Goal: Navigation & Orientation: Find specific page/section

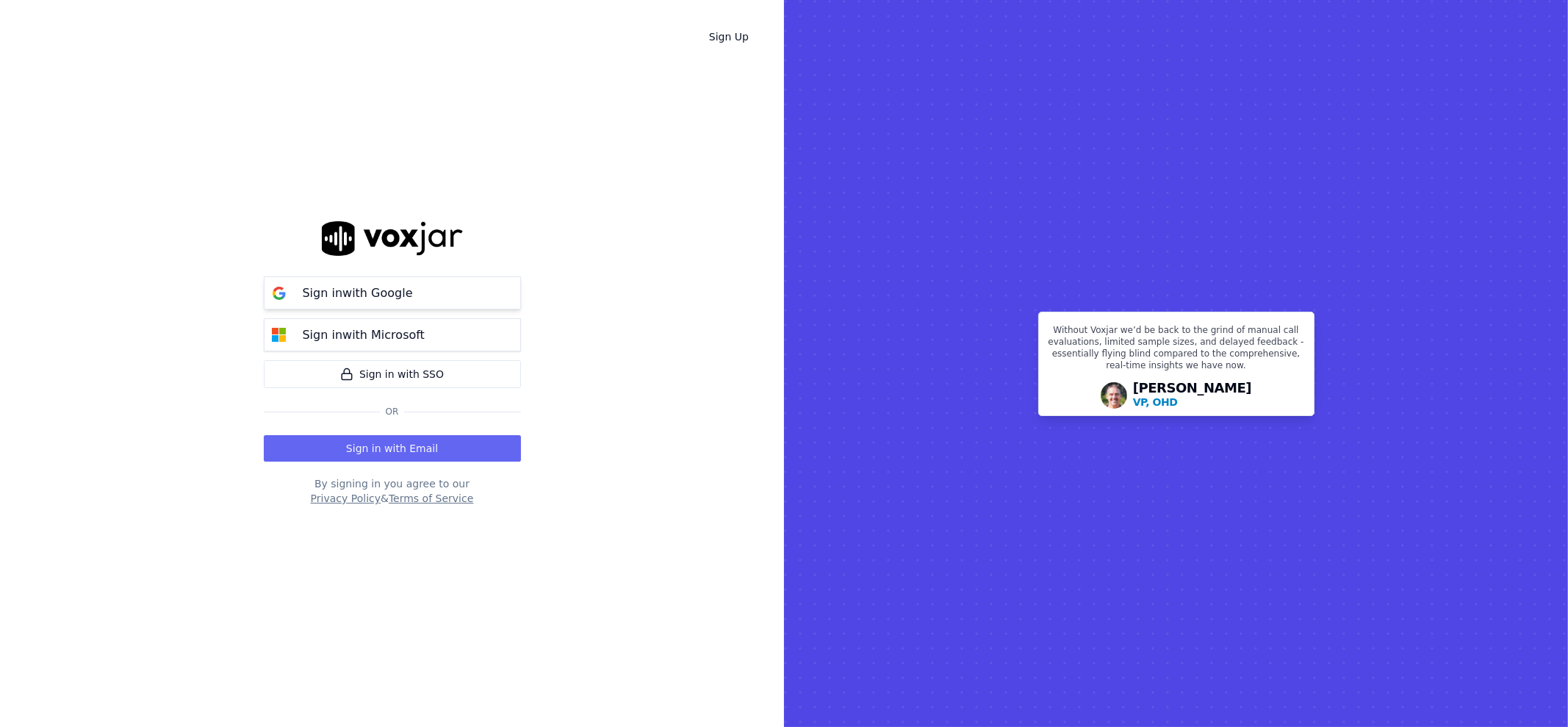
click at [418, 298] on button "Sign in with Google" at bounding box center [392, 293] width 257 height 33
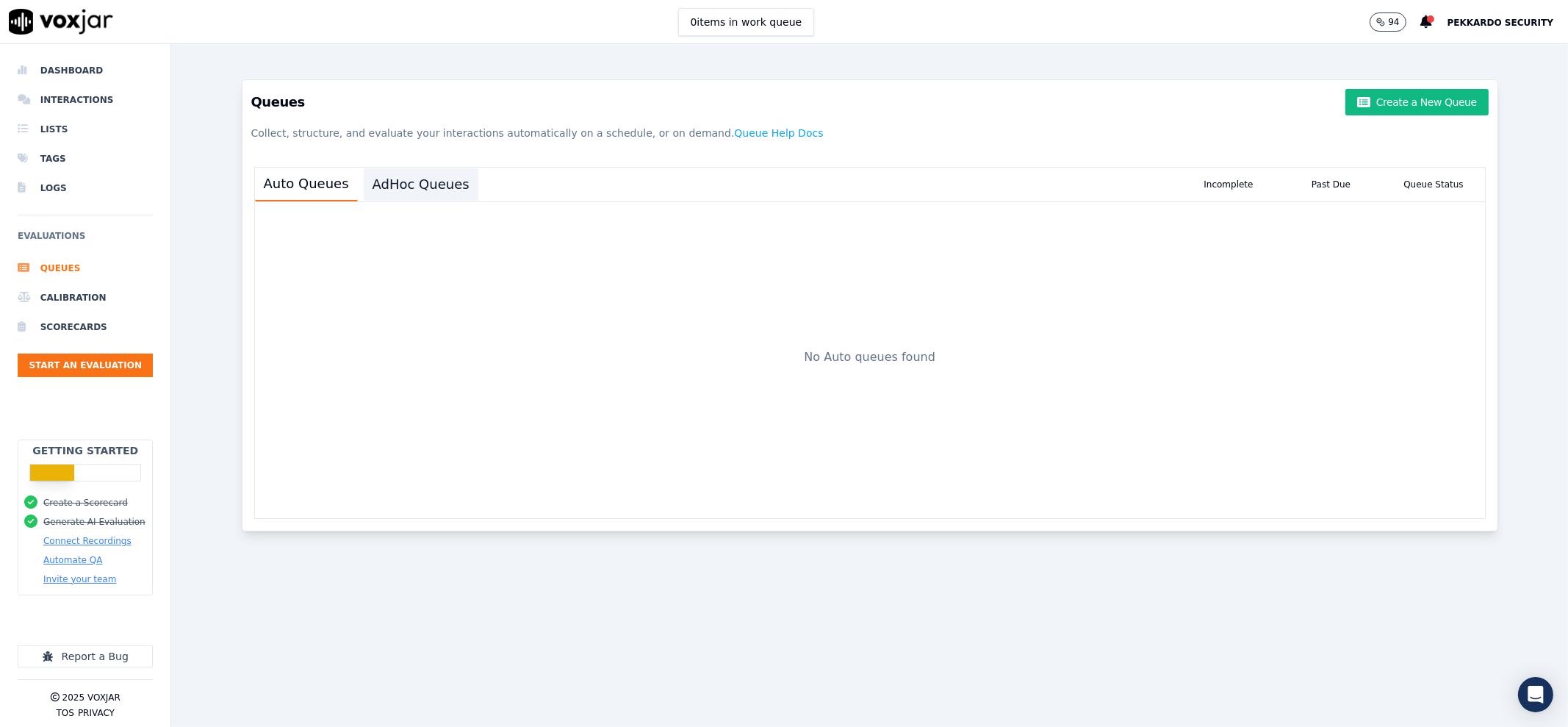
click at [427, 174] on button "AdHoc Queues" at bounding box center [421, 184] width 114 height 32
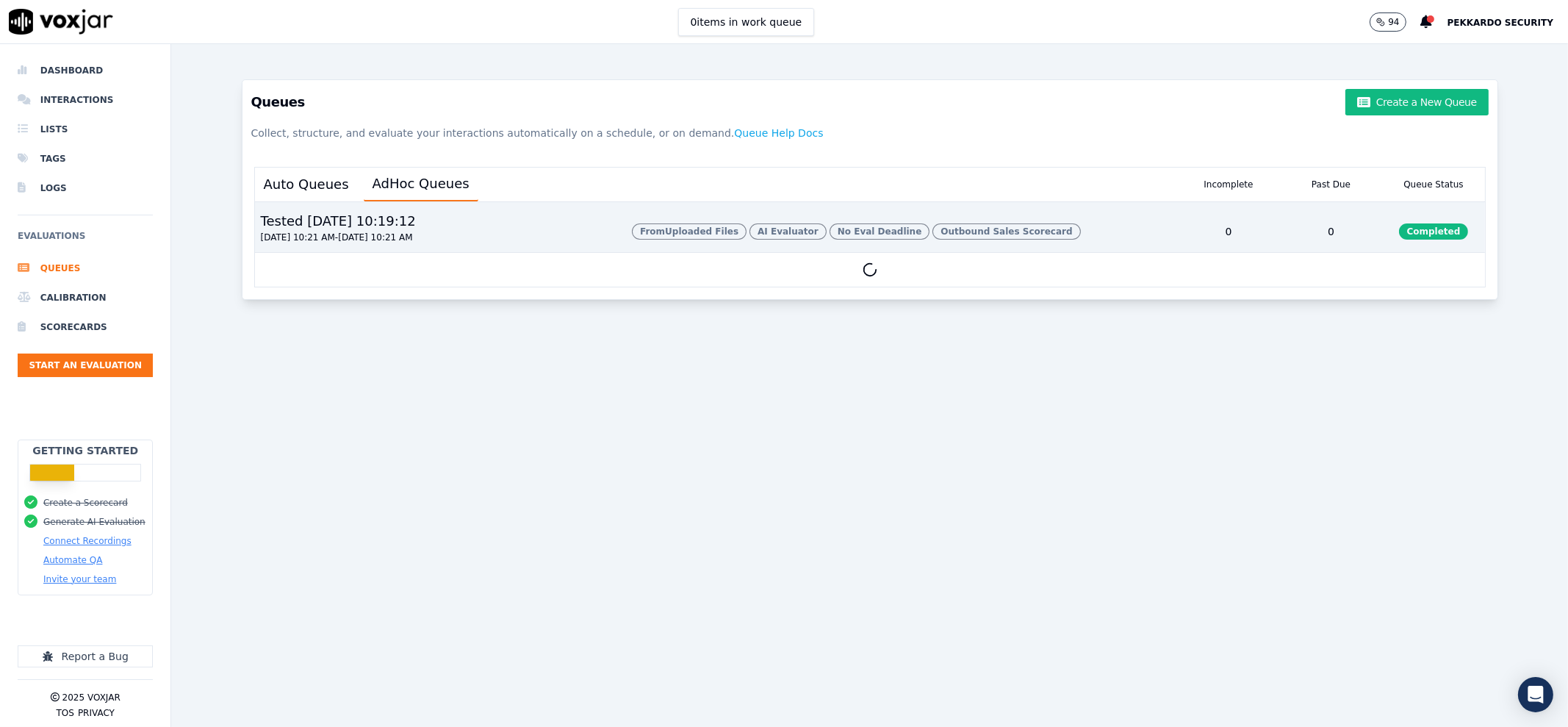
click at [465, 226] on div "Tested [DATE] 10:19:12 [DATE] 10:21 AM - [DATE] 10:21 AM" at bounding box center [437, 231] width 365 height 41
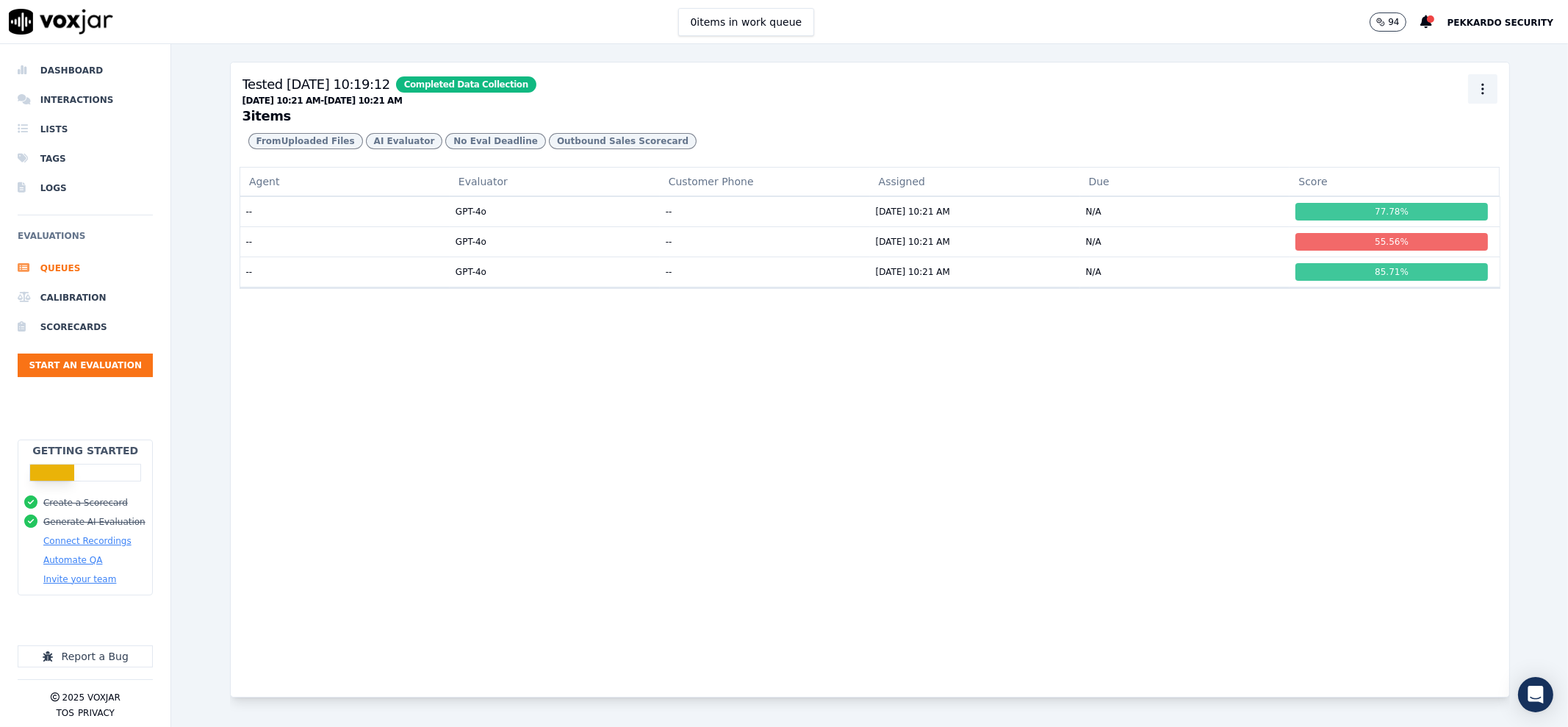
click at [1475, 93] on icon "button" at bounding box center [1483, 89] width 15 height 15
click at [1452, 135] on div "Details" at bounding box center [1455, 145] width 87 height 23
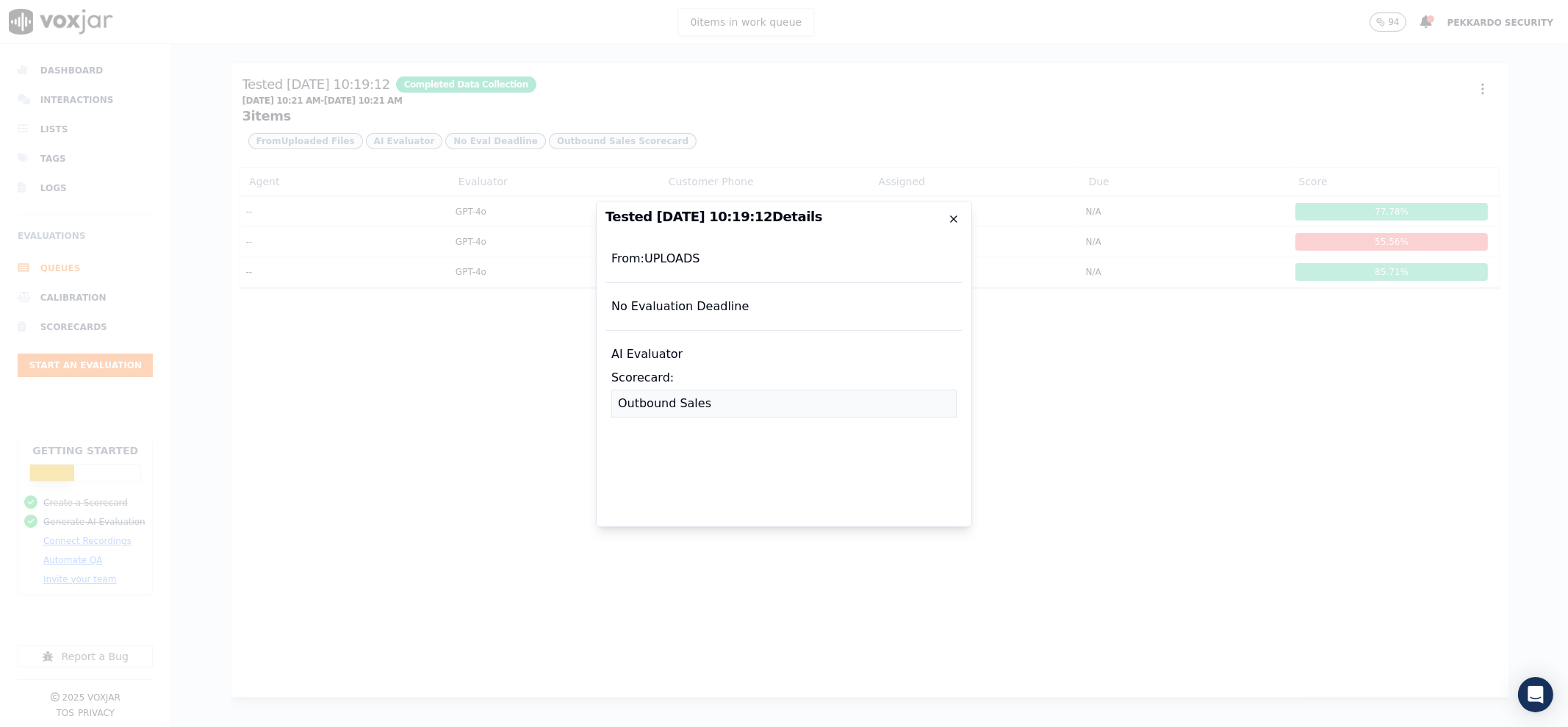
click at [955, 221] on icon "button" at bounding box center [954, 219] width 12 height 12
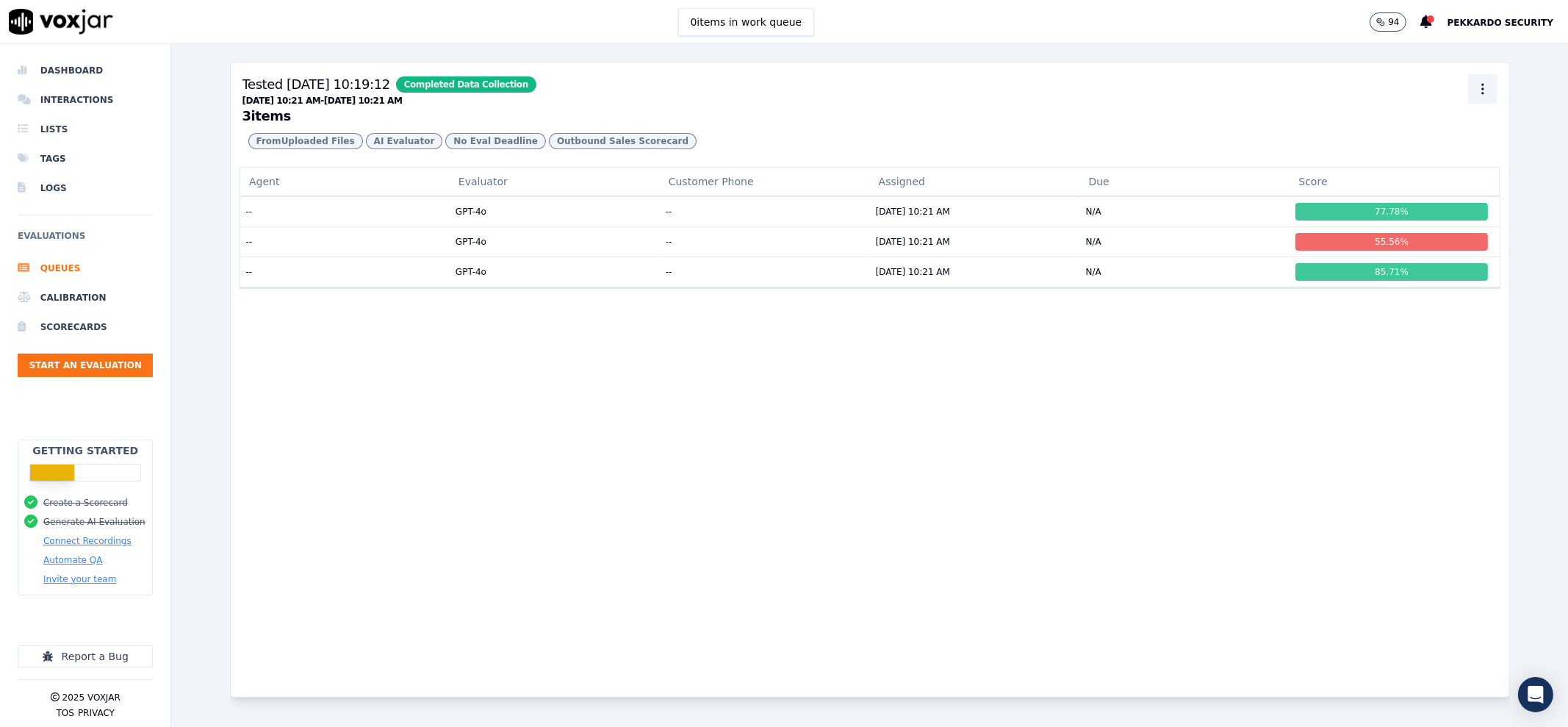
click at [1468, 78] on button "button" at bounding box center [1482, 88] width 29 height 29
click at [1443, 120] on div "Export" at bounding box center [1455, 122] width 87 height 23
click at [1228, 226] on td "N/A" at bounding box center [1185, 211] width 210 height 30
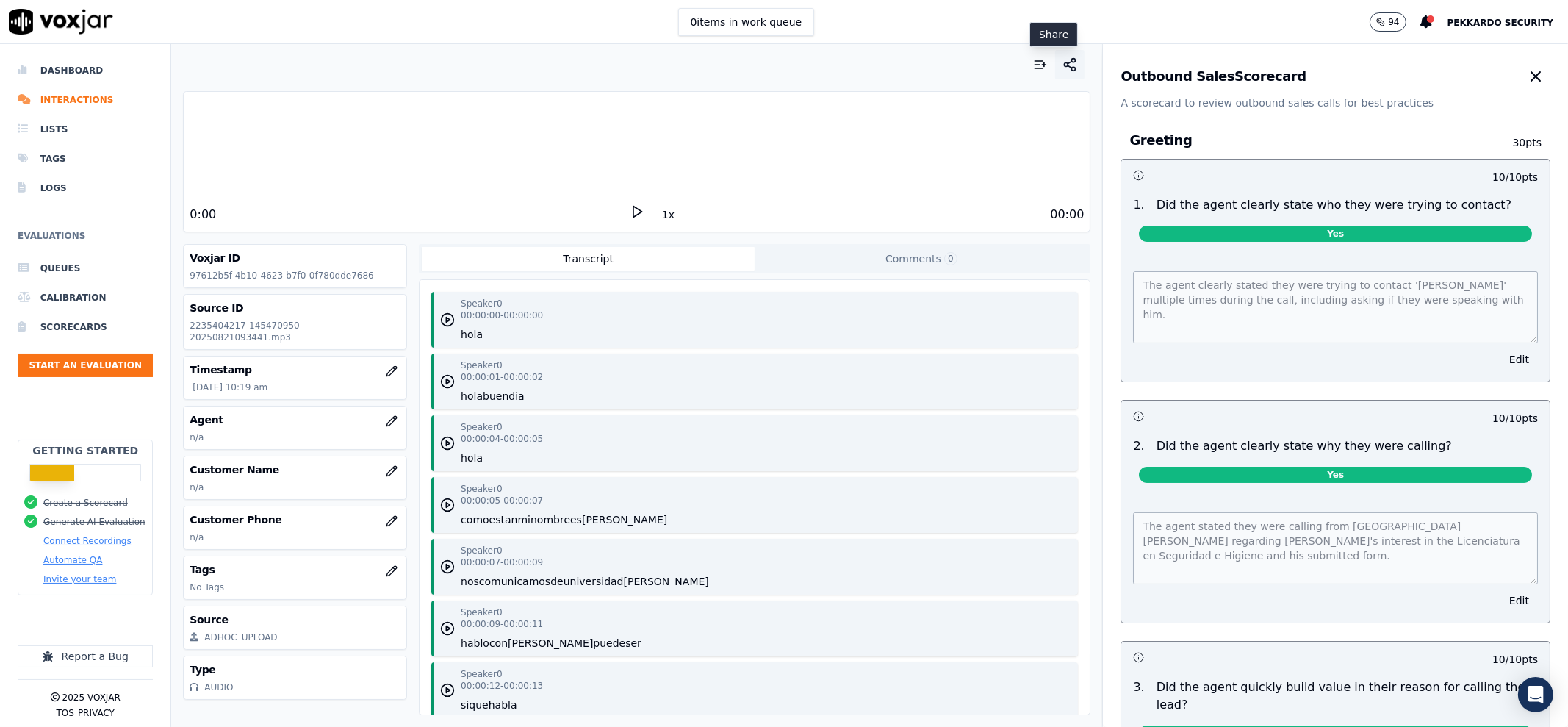
click at [1072, 66] on circle "button" at bounding box center [1073, 68] width 4 height 4
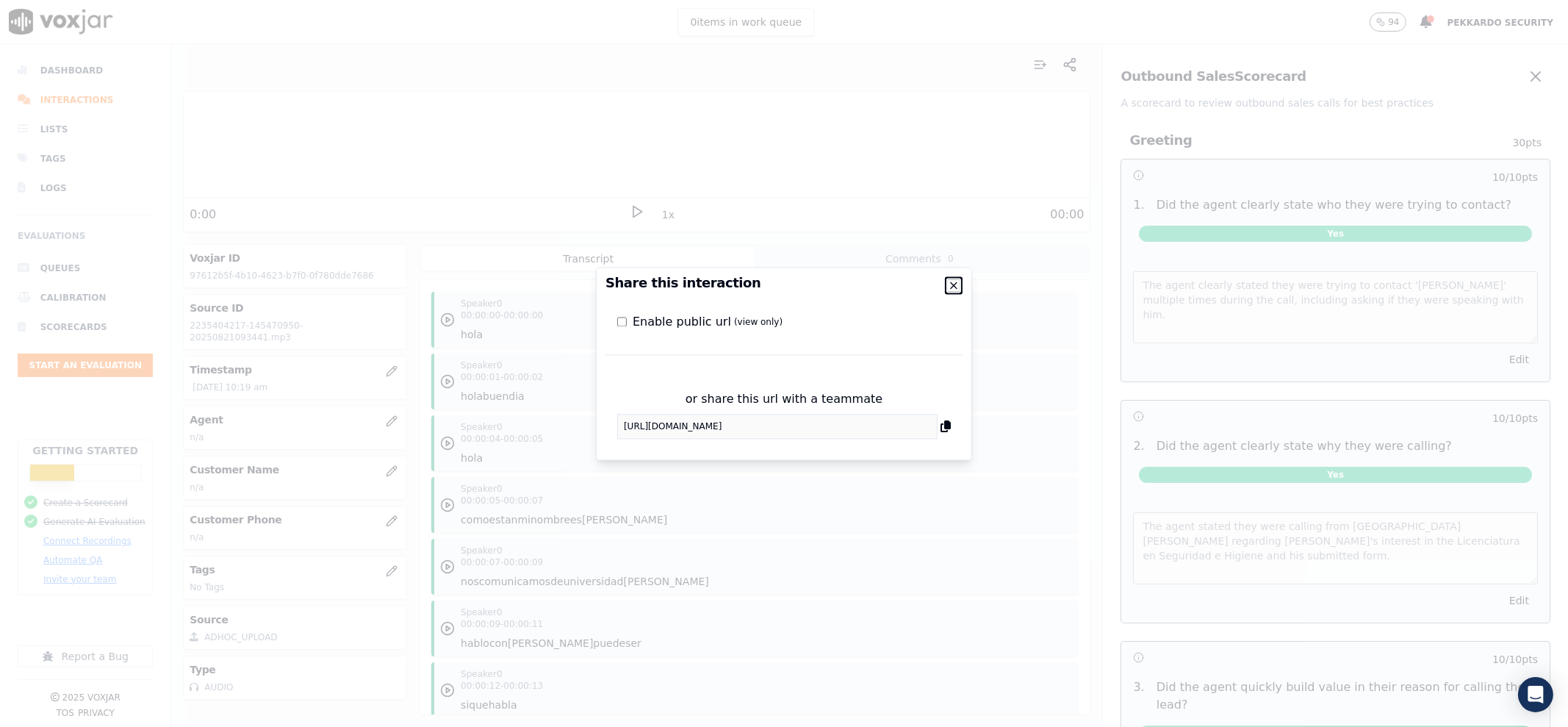
click at [957, 288] on icon "button" at bounding box center [954, 285] width 12 height 12
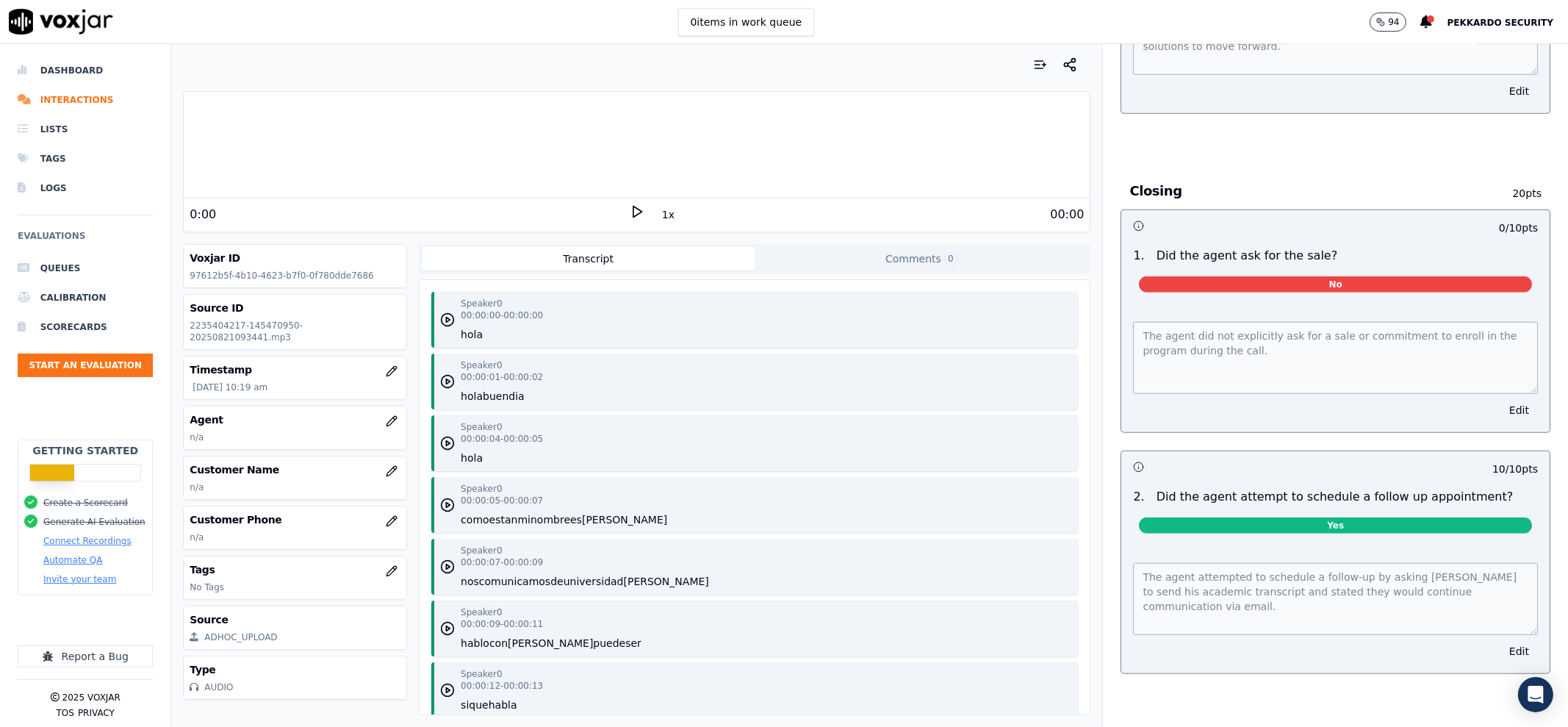
scroll to position [12, 0]
click at [193, 633] on icon at bounding box center [194, 637] width 9 height 9
click at [268, 631] on div "ADHOC_UPLOAD" at bounding box center [240, 637] width 72 height 12
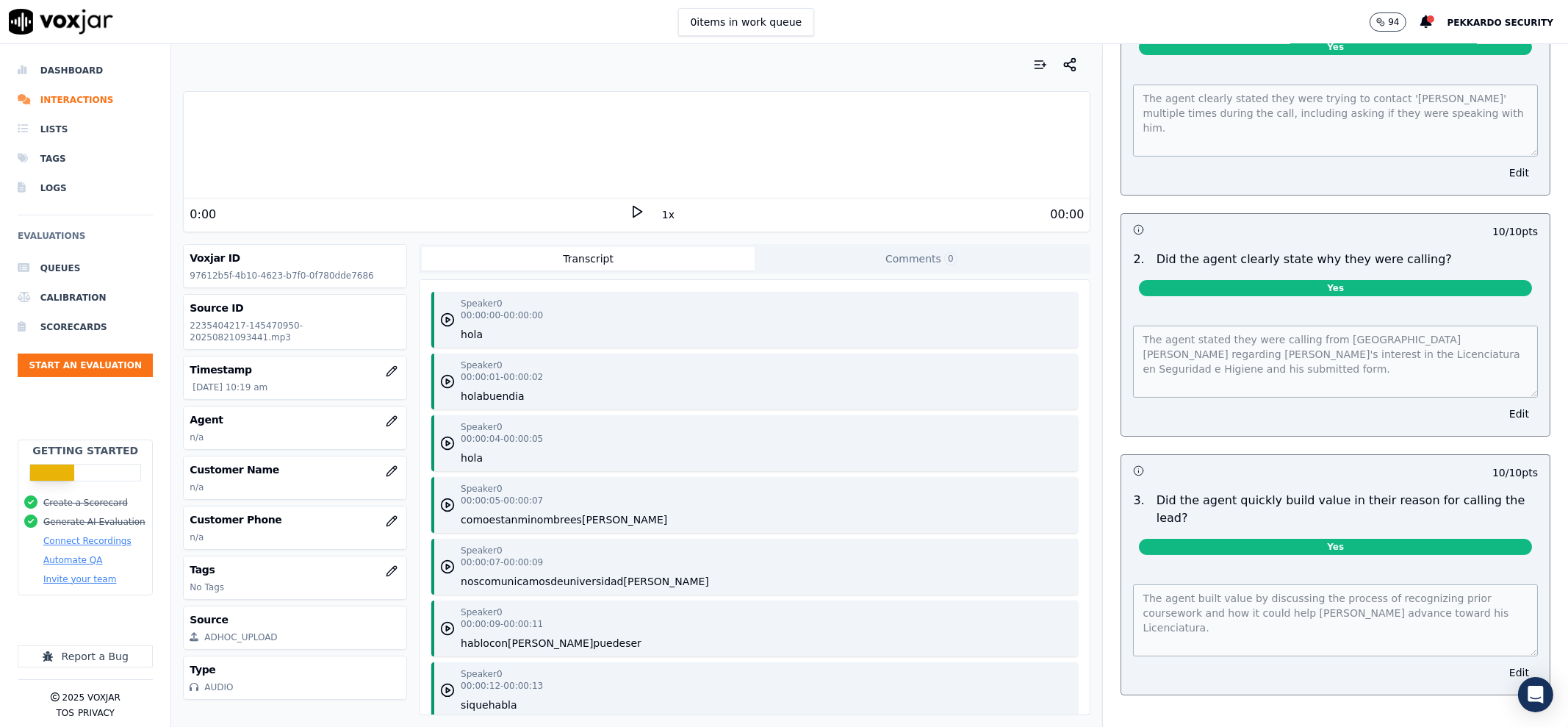
scroll to position [0, 0]
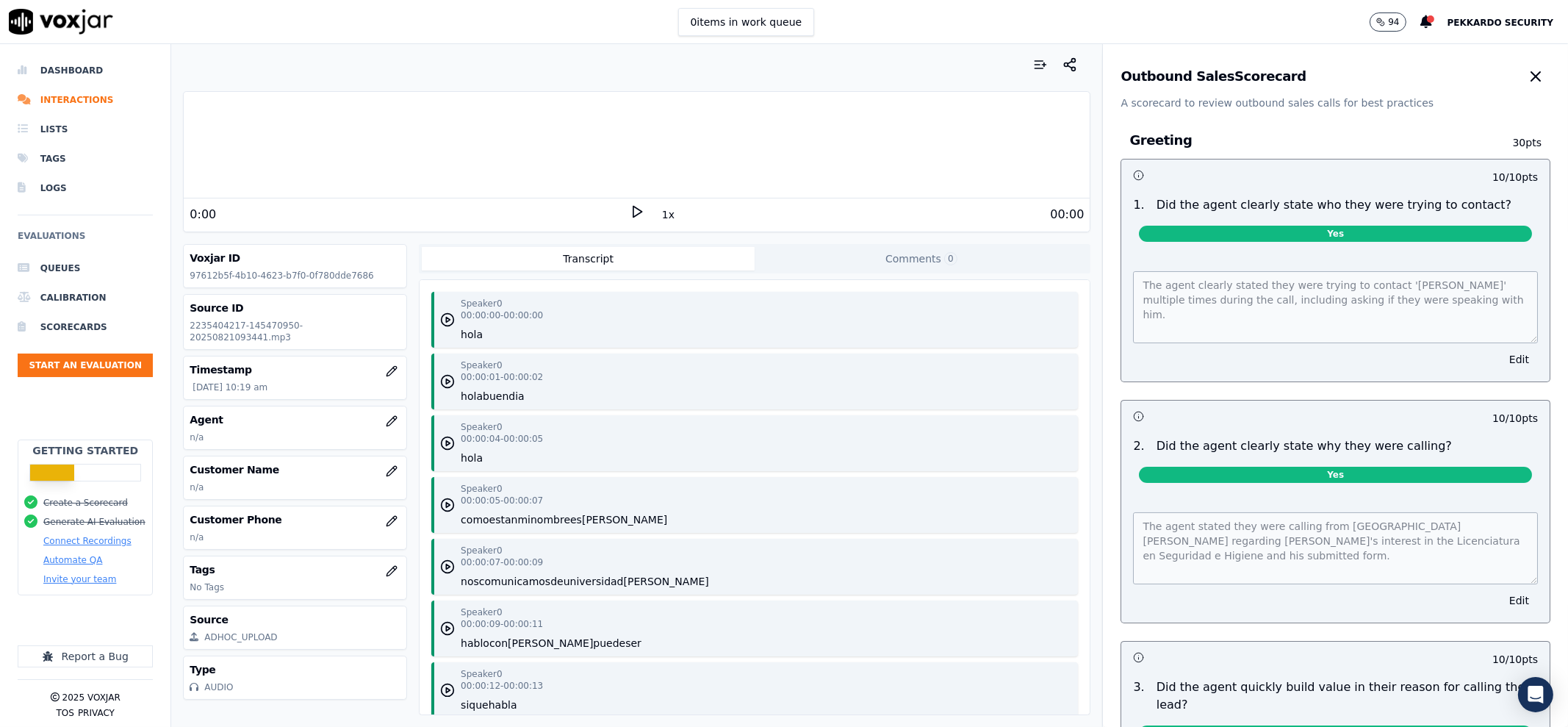
click at [1399, 22] on p "94" at bounding box center [1393, 22] width 11 height 12
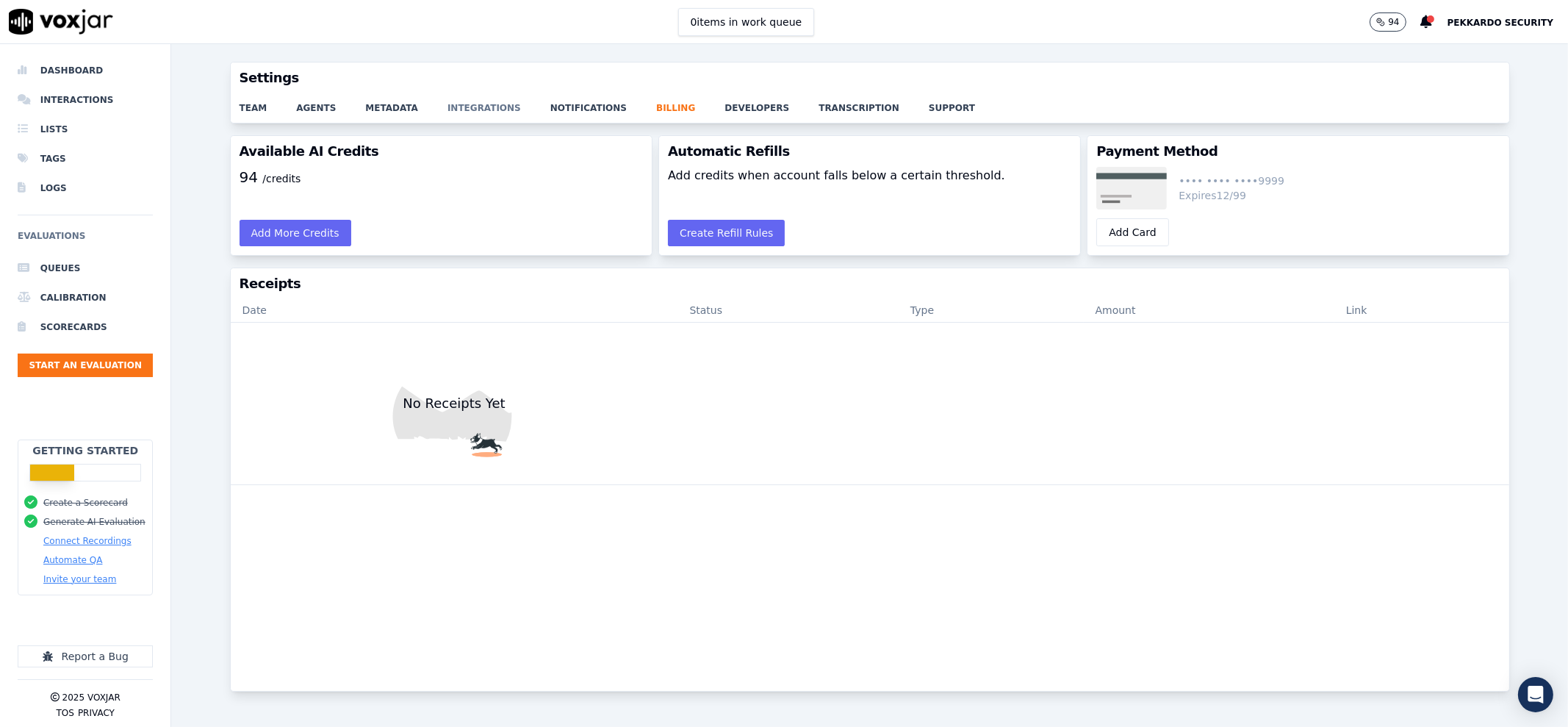
click at [475, 108] on link "integrations" at bounding box center [499, 104] width 103 height 21
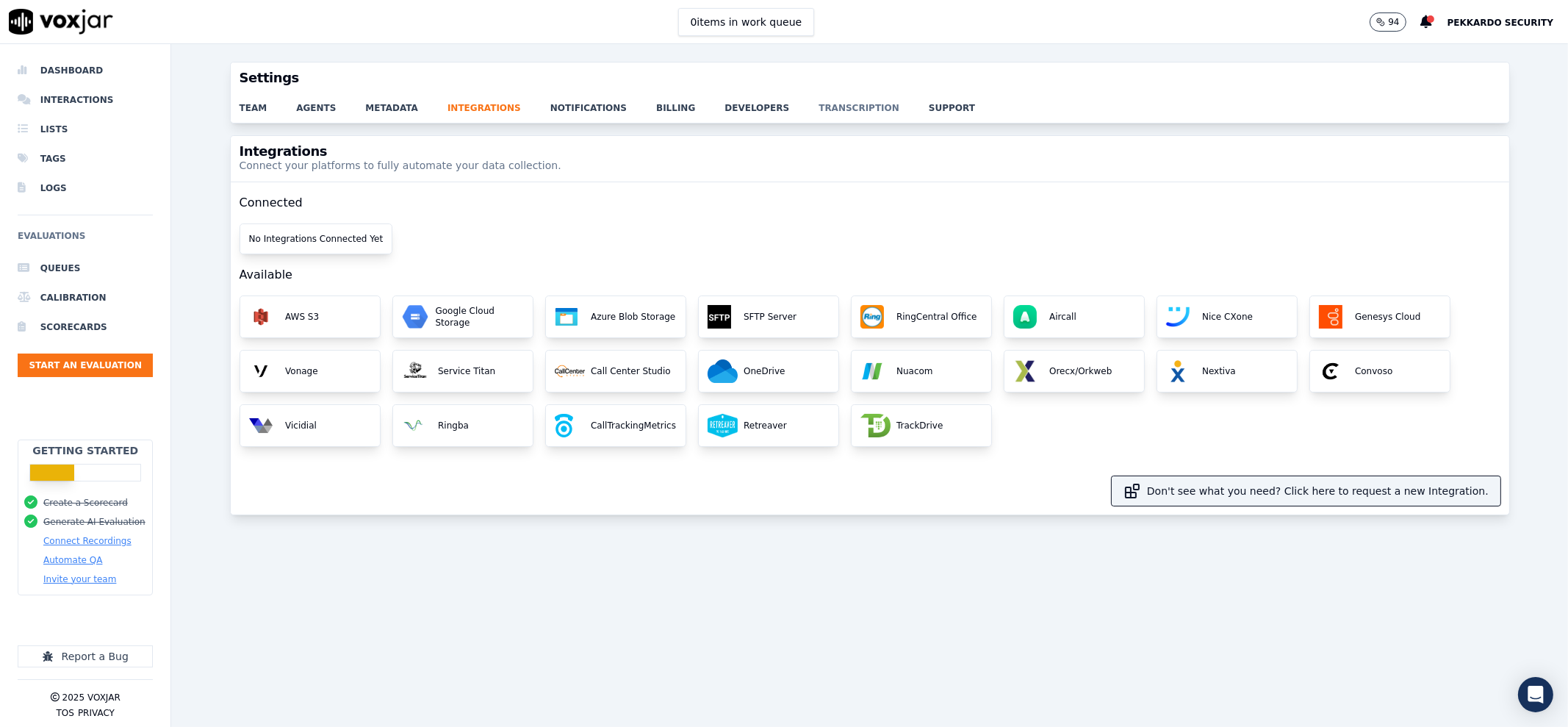
click at [819, 108] on link "transcription" at bounding box center [874, 104] width 111 height 21
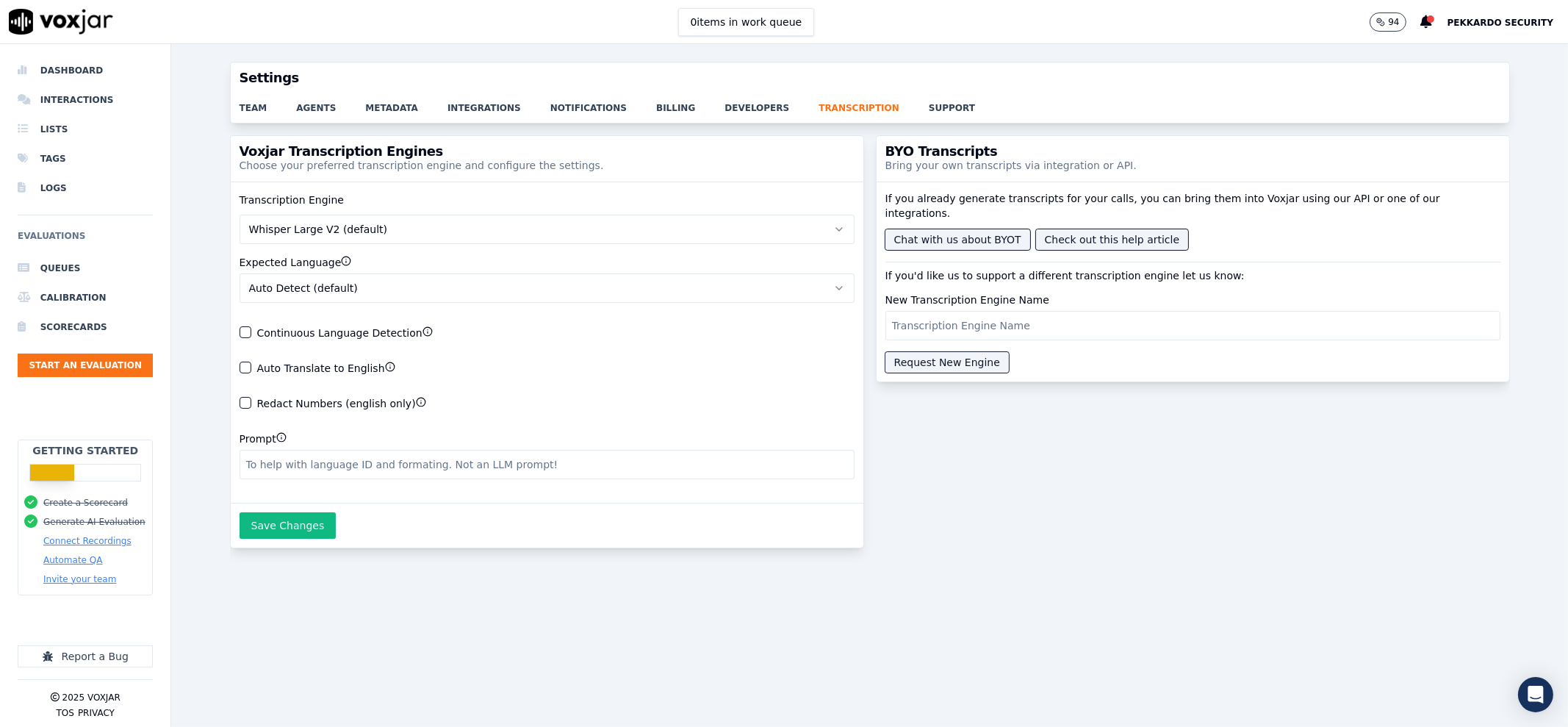
click at [337, 285] on span "Auto Detect (default)" at bounding box center [303, 288] width 109 height 15
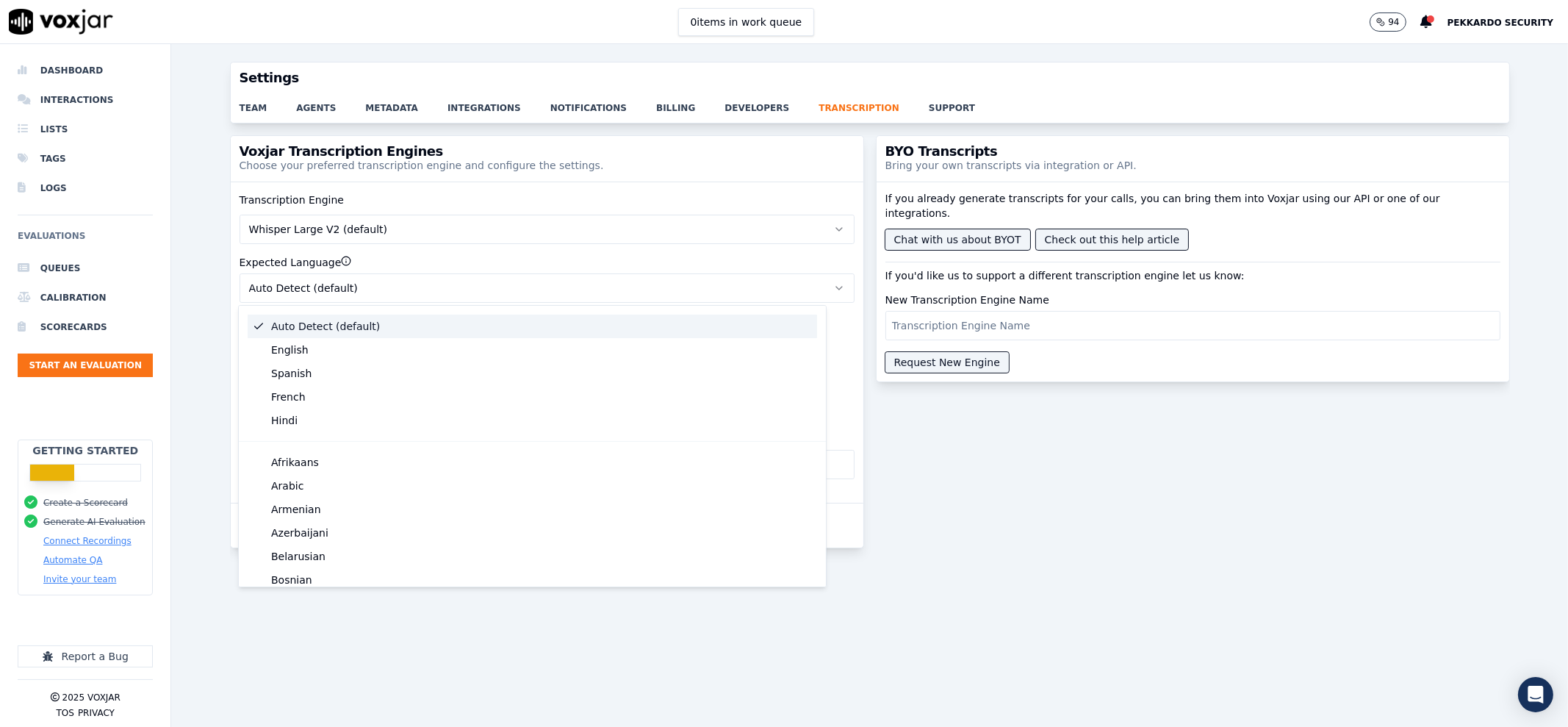
click at [346, 291] on button "Auto Detect (default)" at bounding box center [547, 288] width 615 height 29
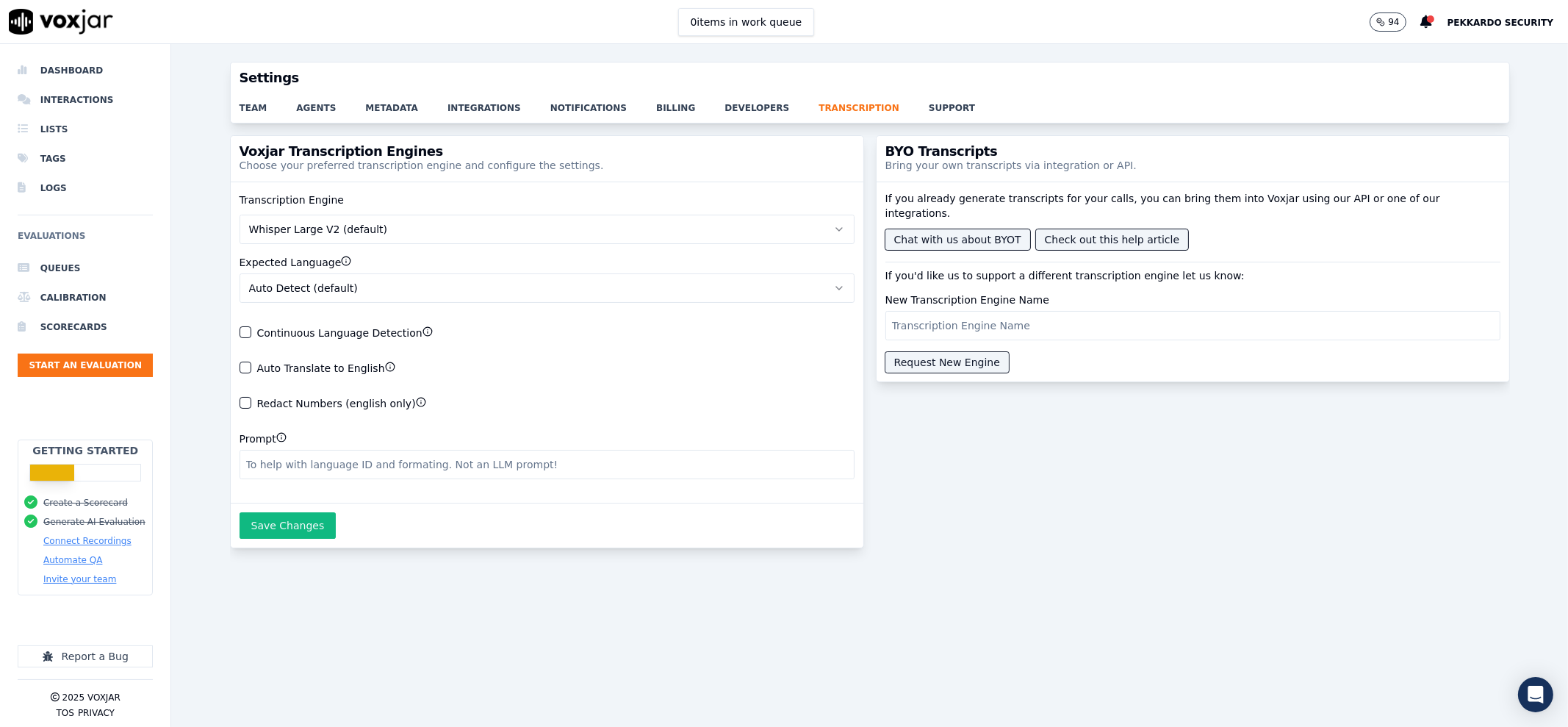
click at [408, 232] on button "Whisper Large V2 (default)" at bounding box center [547, 229] width 615 height 29
click at [320, 113] on link "agents" at bounding box center [330, 104] width 69 height 21
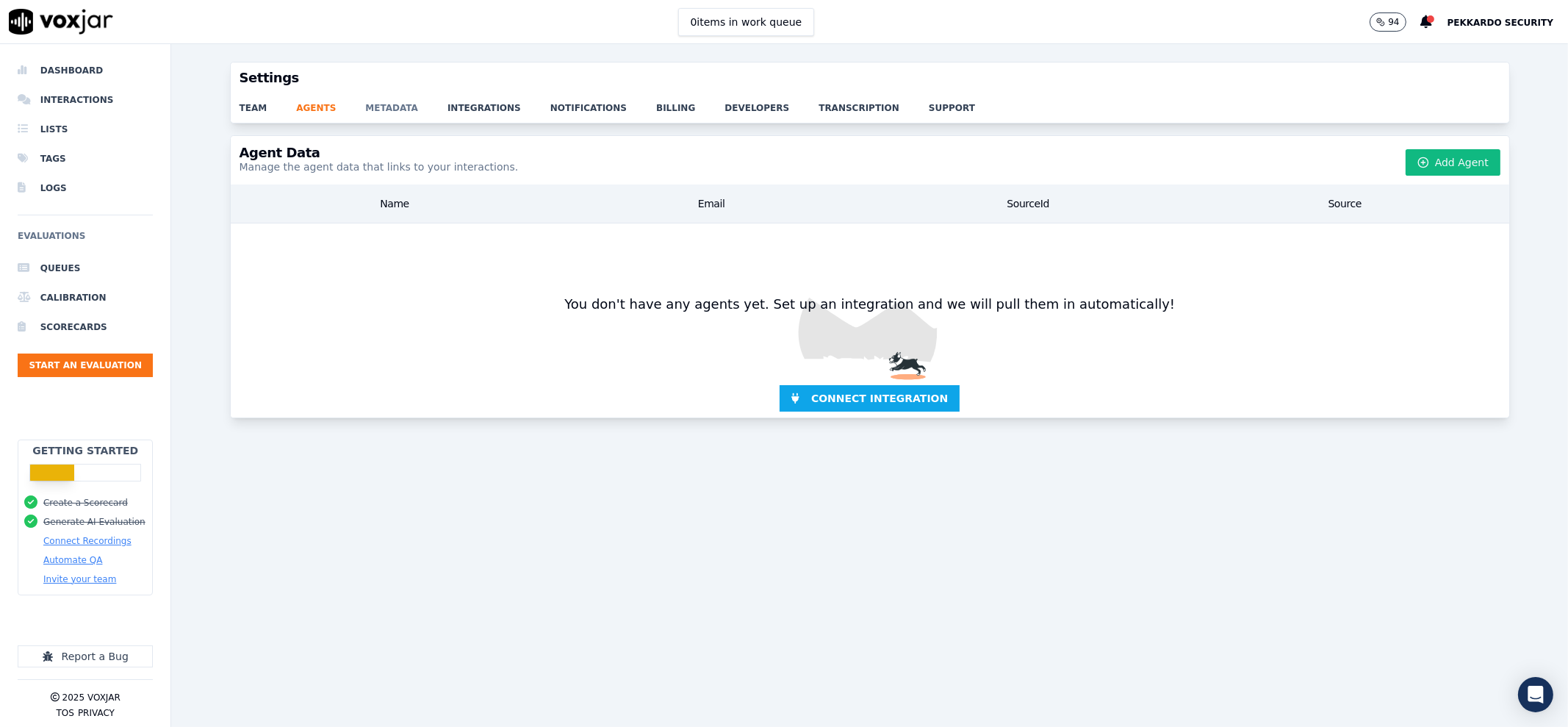
click at [365, 104] on link "metadata" at bounding box center [406, 104] width 82 height 21
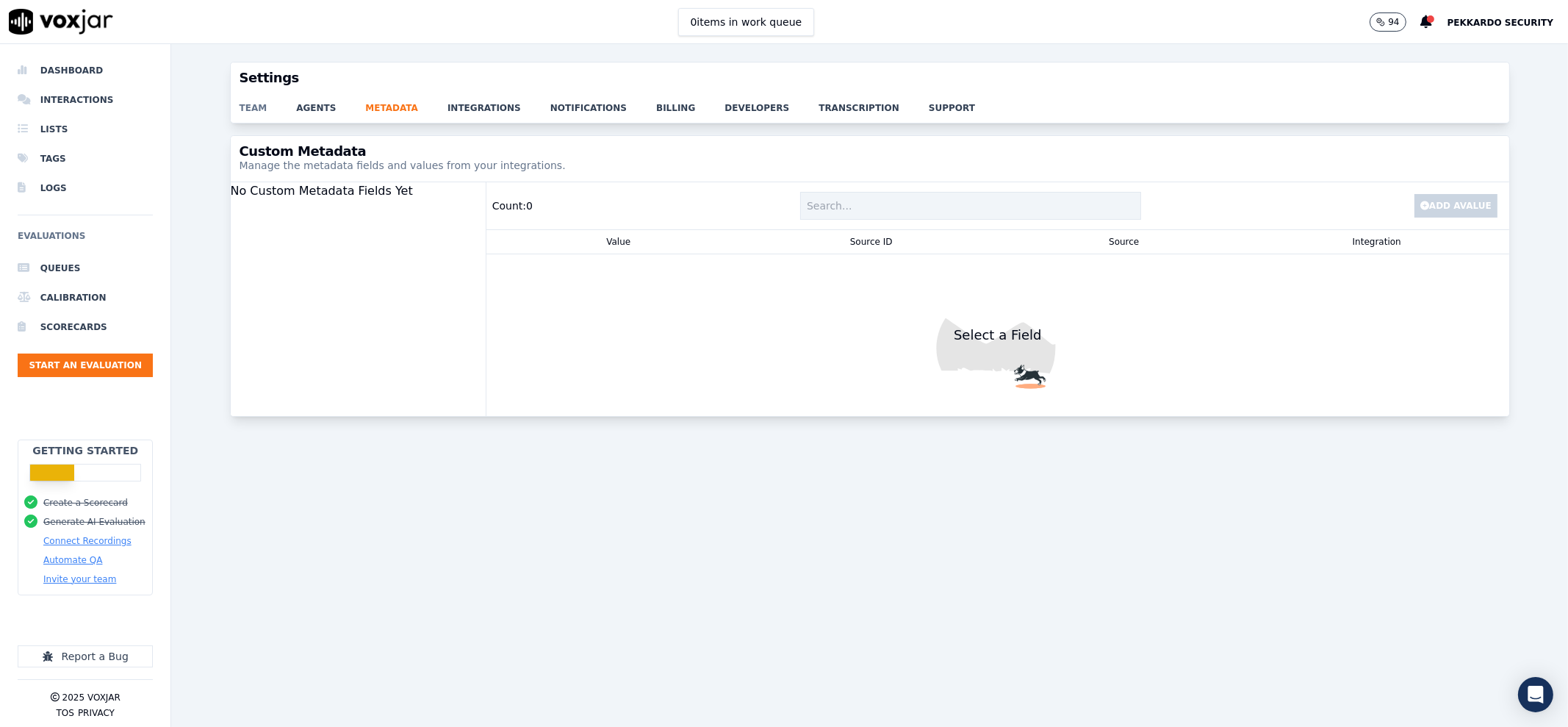
click at [250, 109] on link "team" at bounding box center [268, 104] width 58 height 21
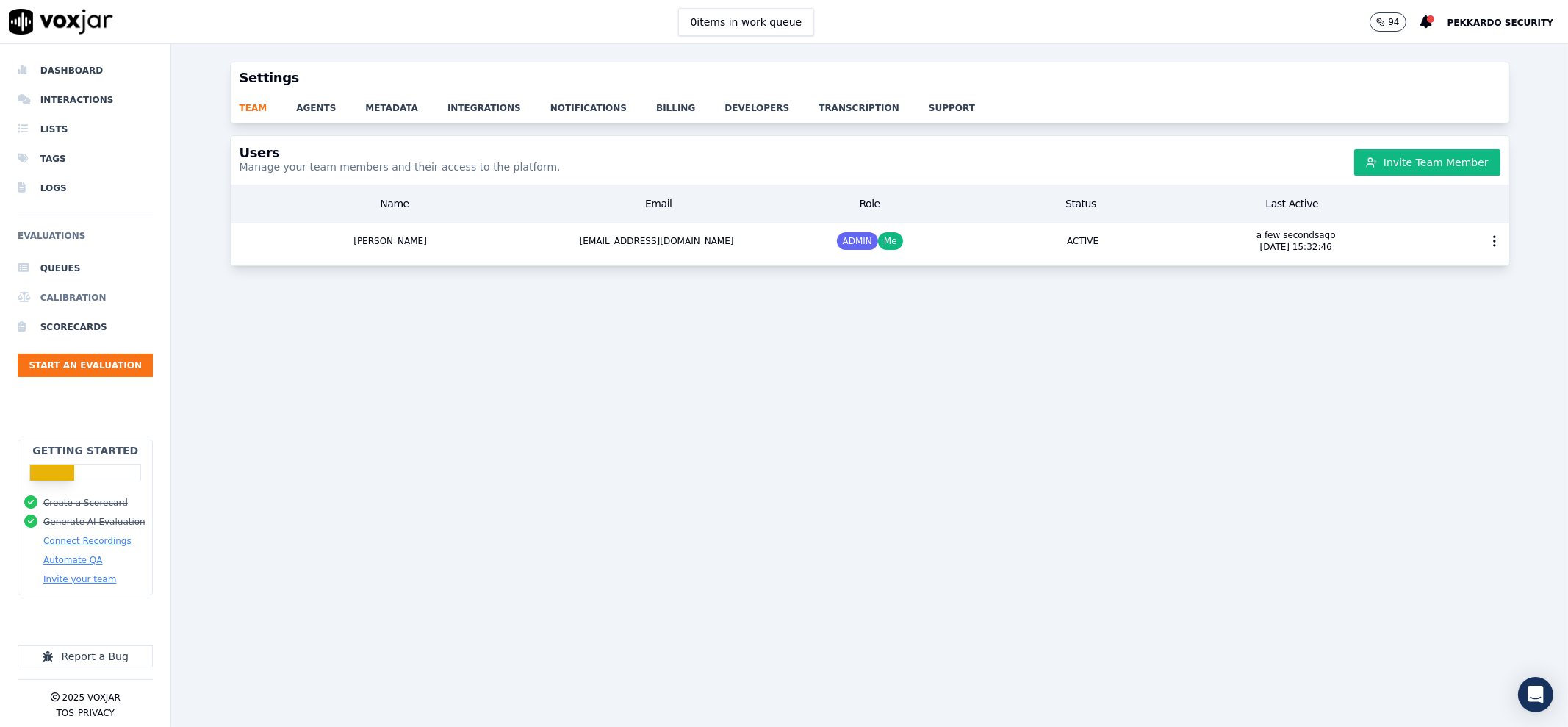
click at [44, 291] on li "Calibration" at bounding box center [85, 297] width 135 height 29
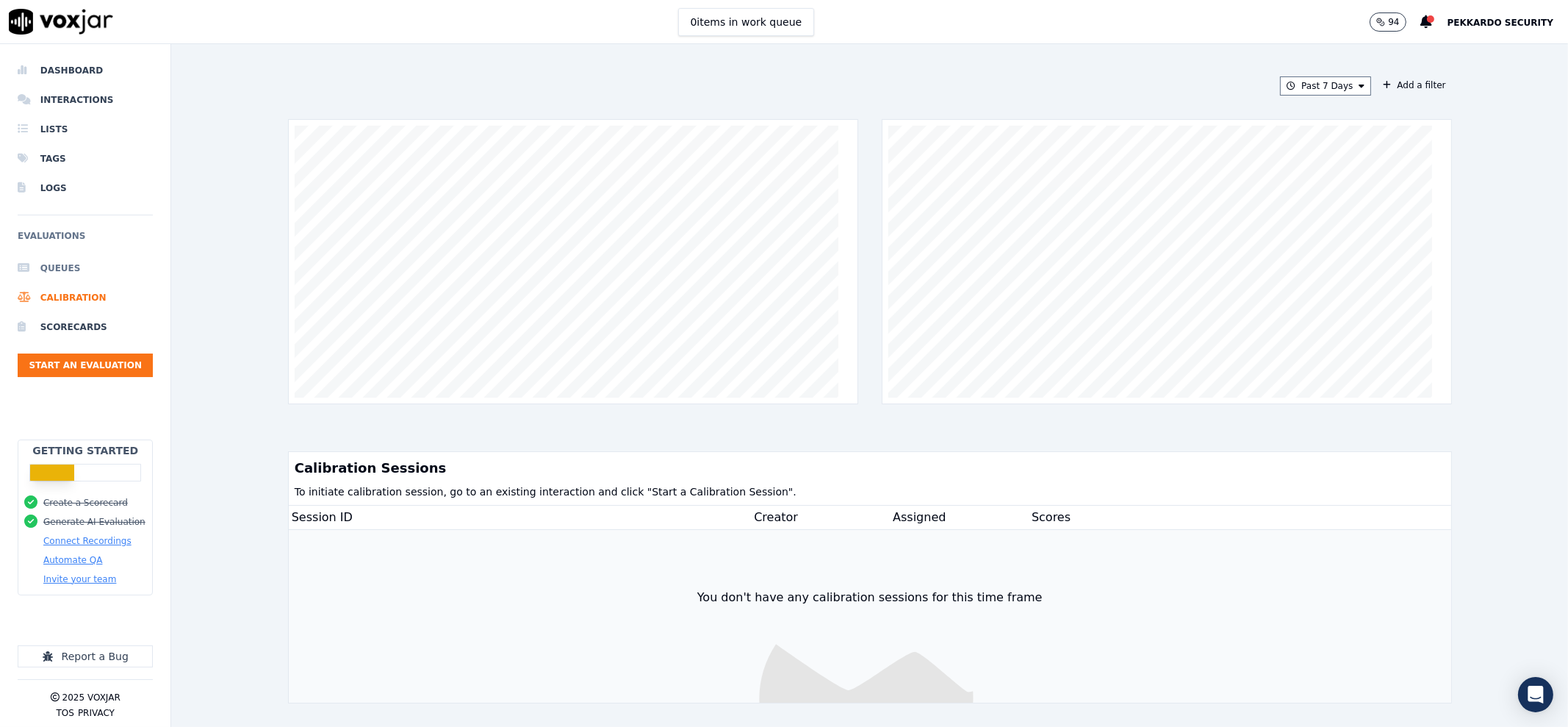
click at [61, 266] on li "Queues" at bounding box center [85, 267] width 135 height 29
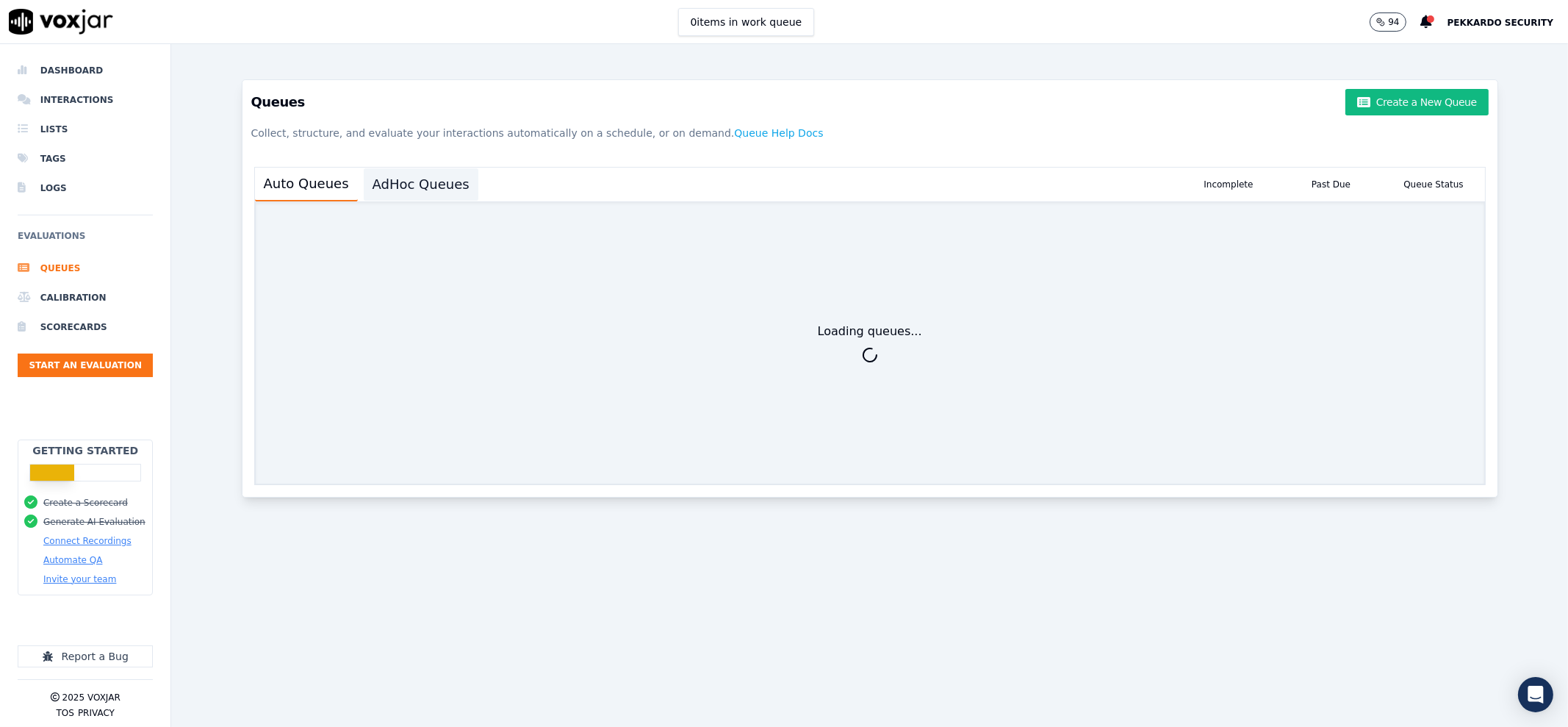
click at [421, 176] on button "AdHoc Queues" at bounding box center [421, 184] width 114 height 32
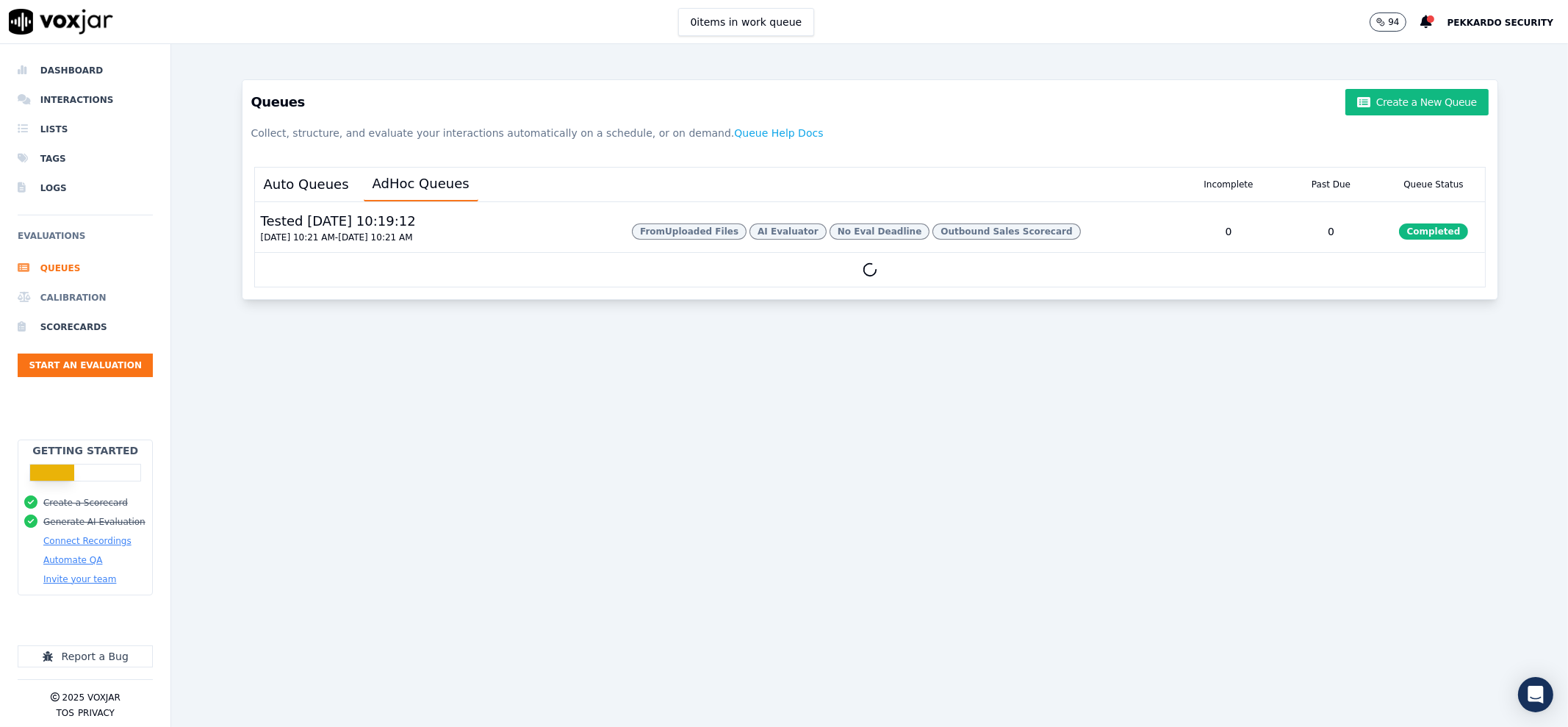
click at [78, 295] on li "Calibration" at bounding box center [85, 297] width 135 height 29
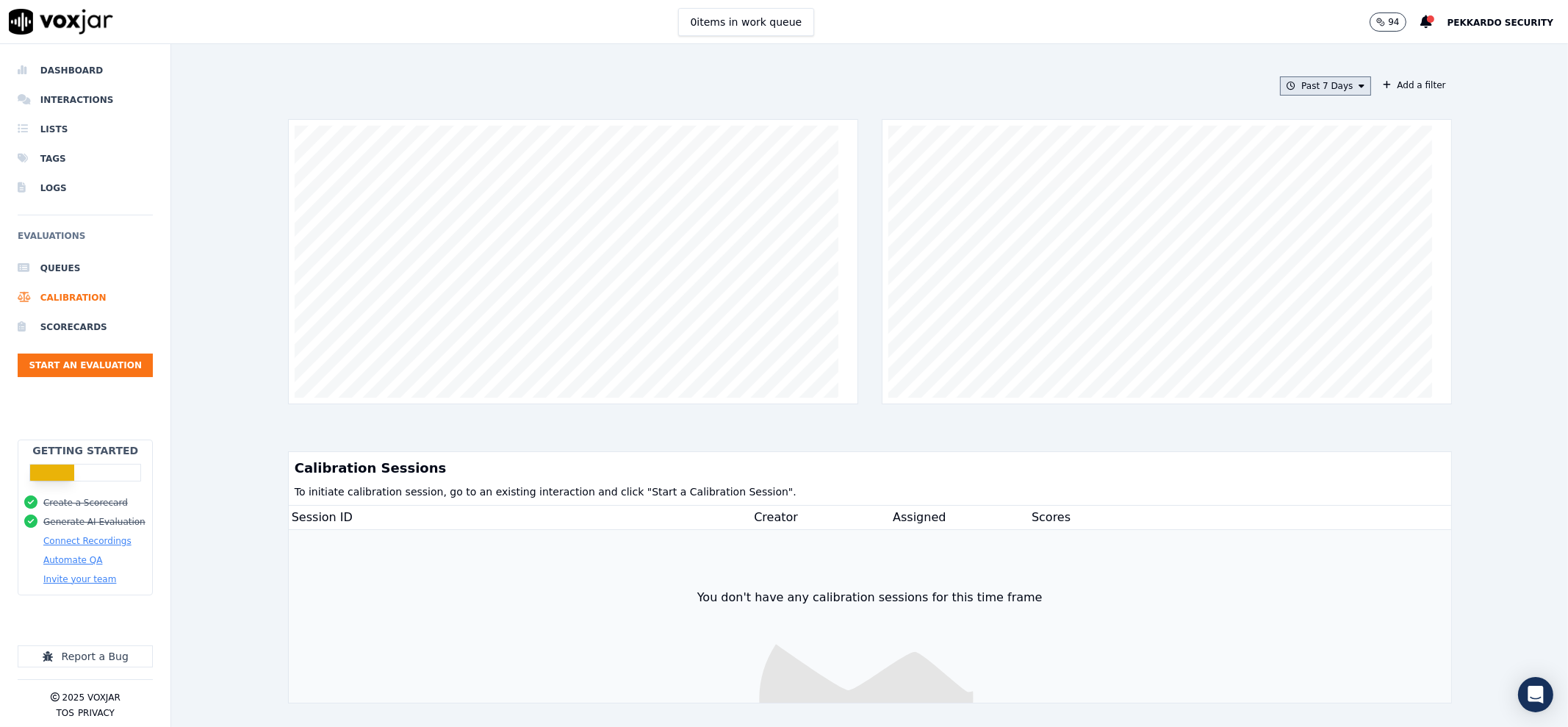
click at [1337, 85] on button "Past 7 Days" at bounding box center [1325, 86] width 91 height 19
click at [1392, 85] on button "Add a filter" at bounding box center [1413, 85] width 74 height 18
click at [1280, 76] on button "Past 7 Days" at bounding box center [1325, 86] width 91 height 19
click at [1335, 267] on button "Add" at bounding box center [1349, 255] width 28 height 23
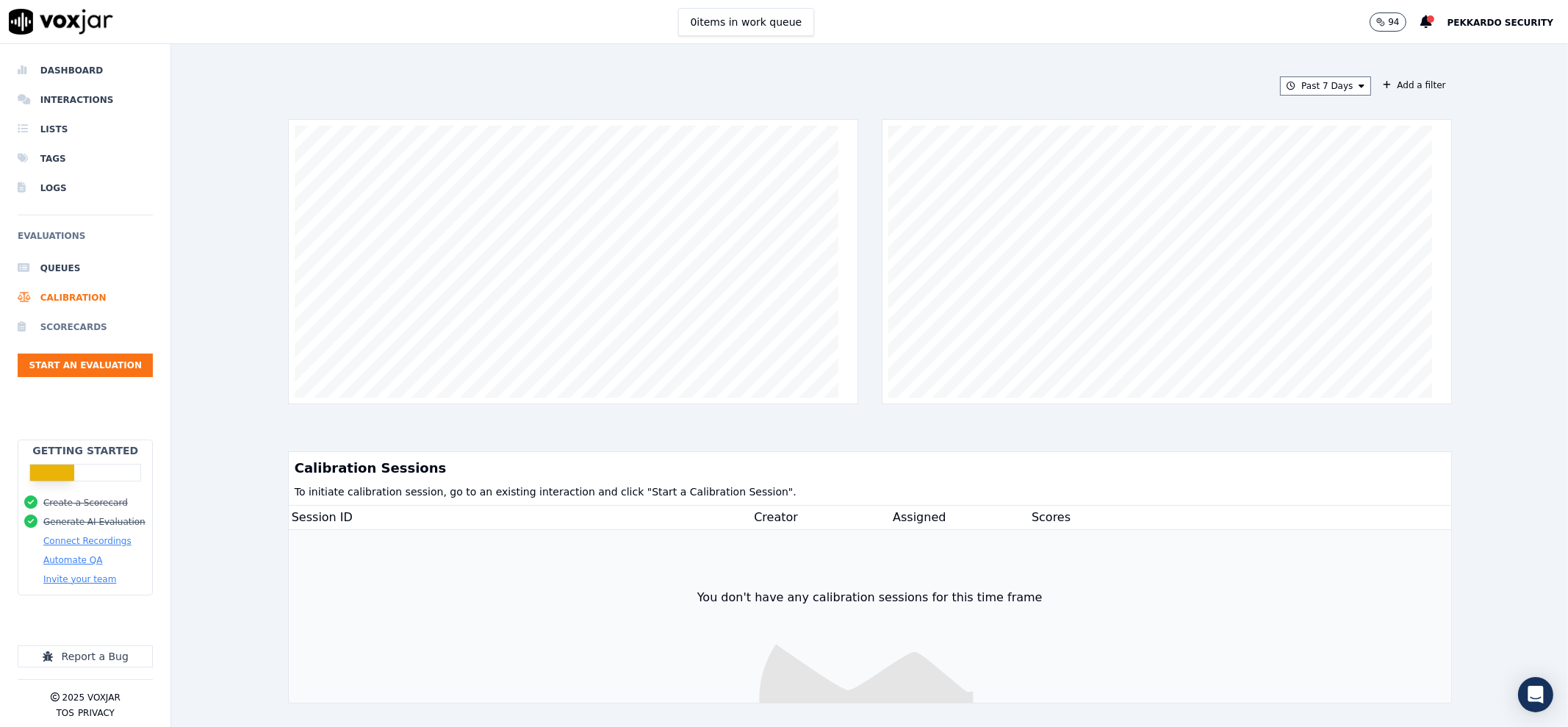
click at [73, 328] on li "Scorecards" at bounding box center [85, 327] width 135 height 29
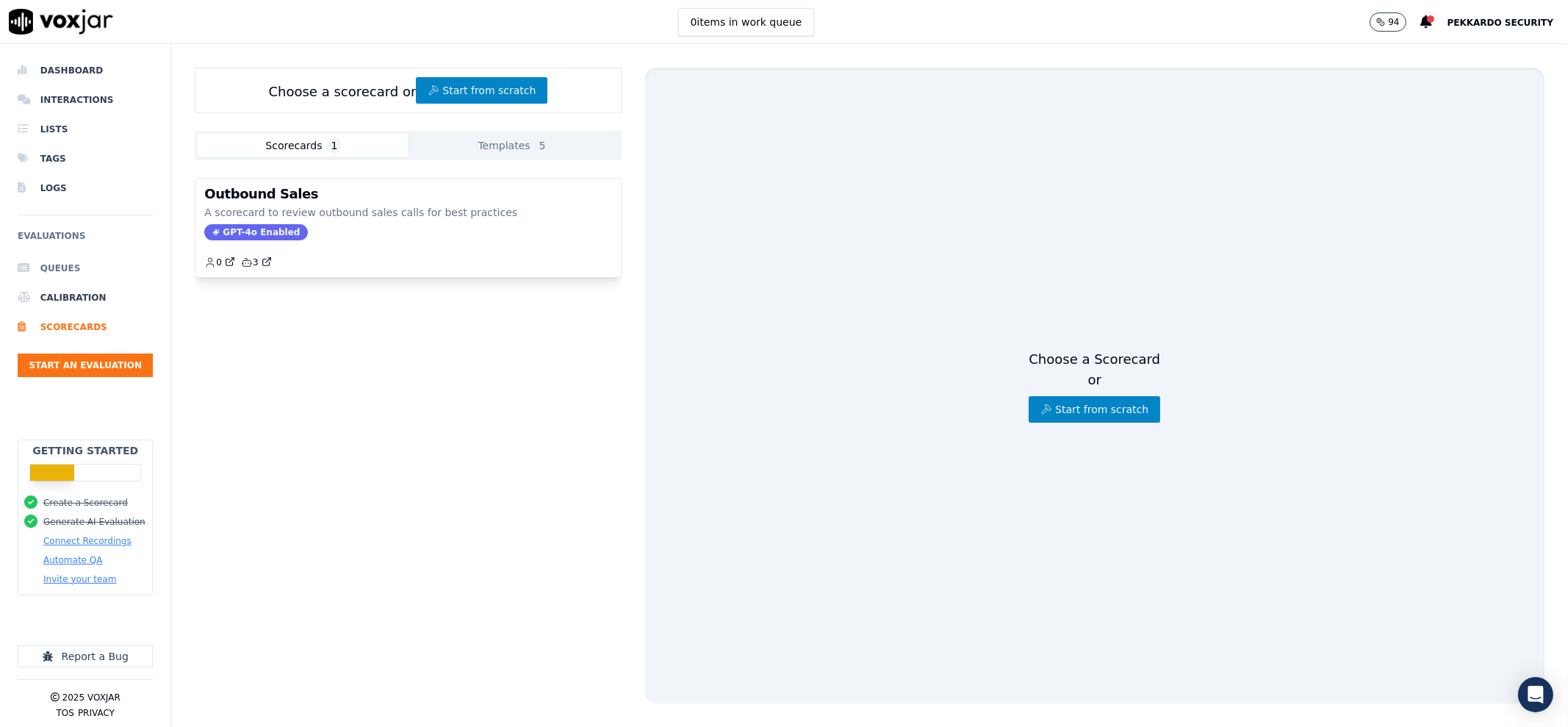
click at [72, 267] on li "Queues" at bounding box center [85, 267] width 135 height 29
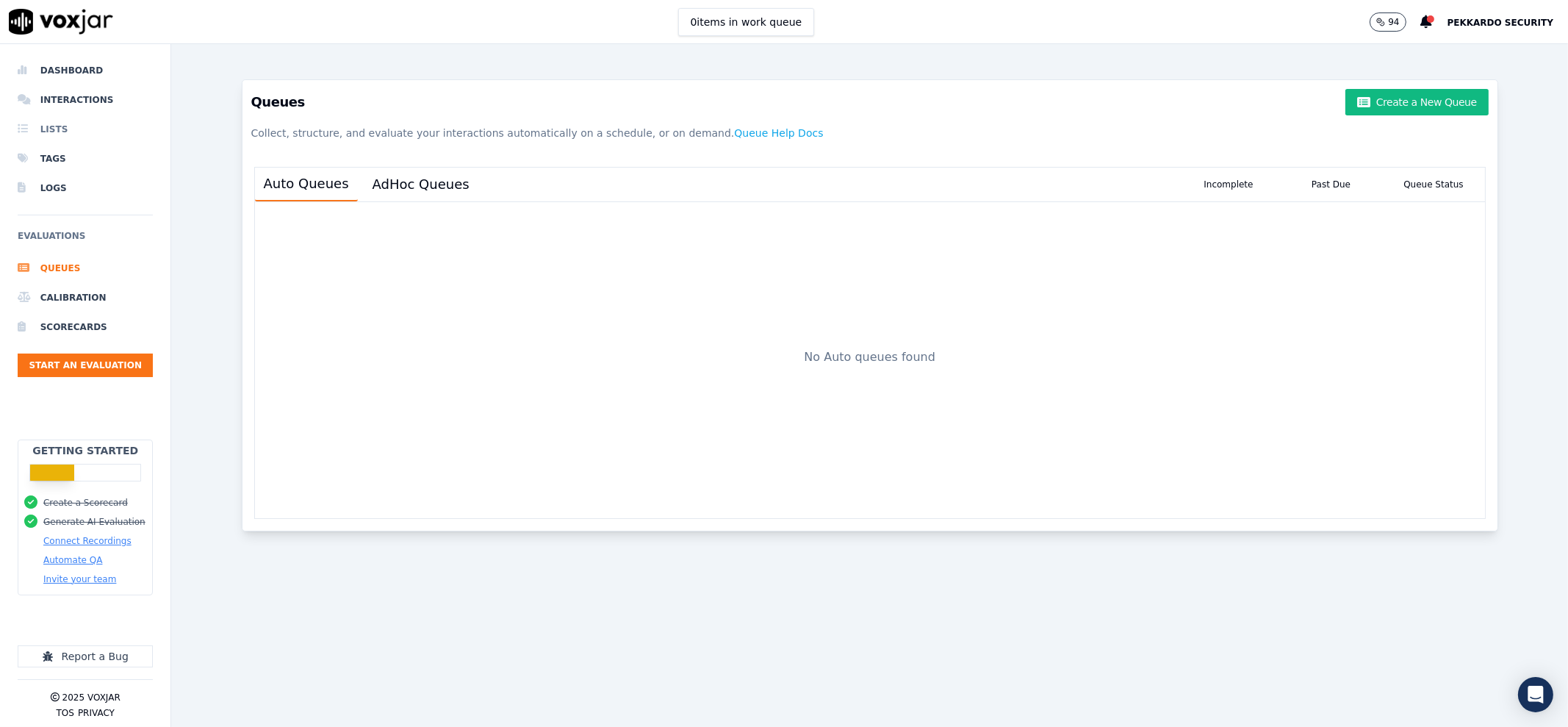
click at [63, 124] on li "Lists" at bounding box center [85, 129] width 135 height 29
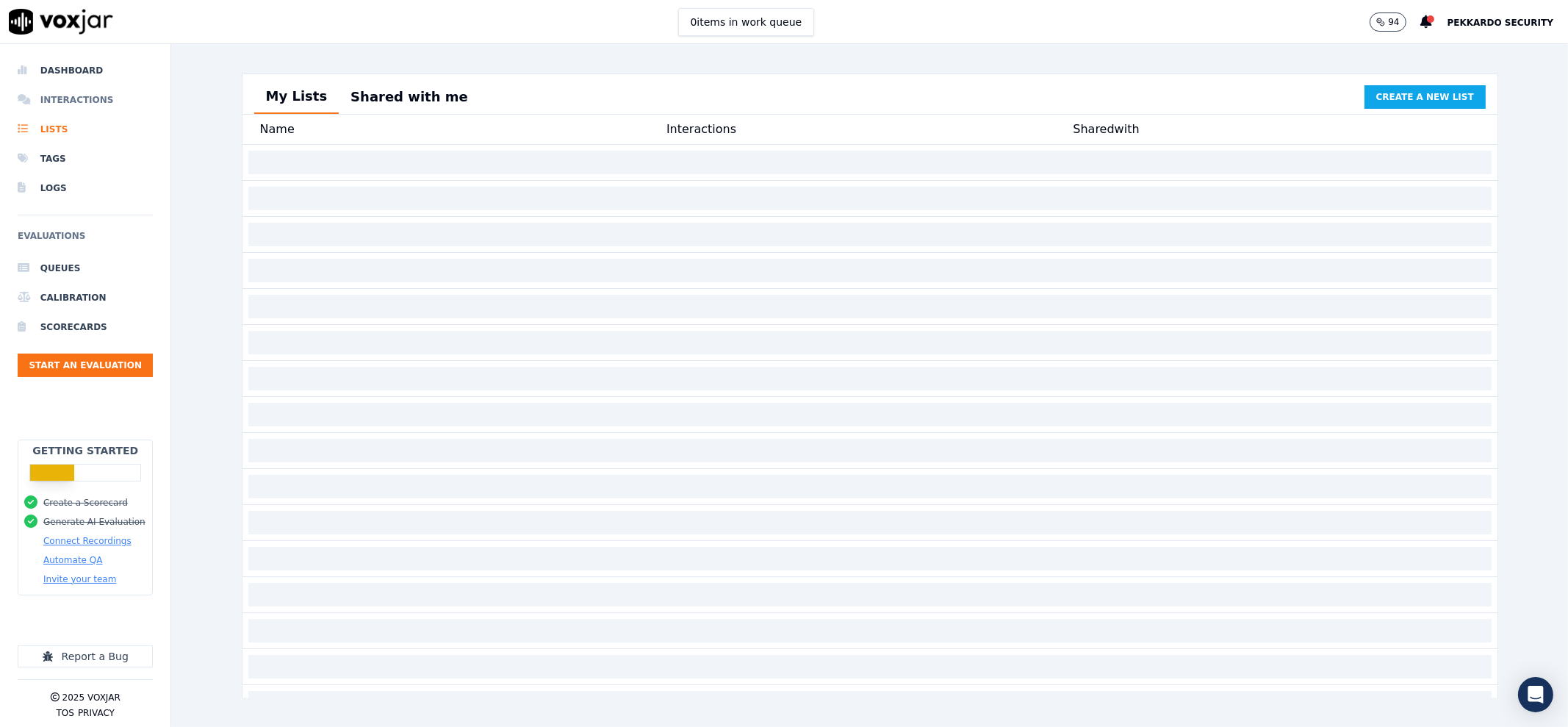
click at [72, 101] on li "Interactions" at bounding box center [85, 99] width 135 height 29
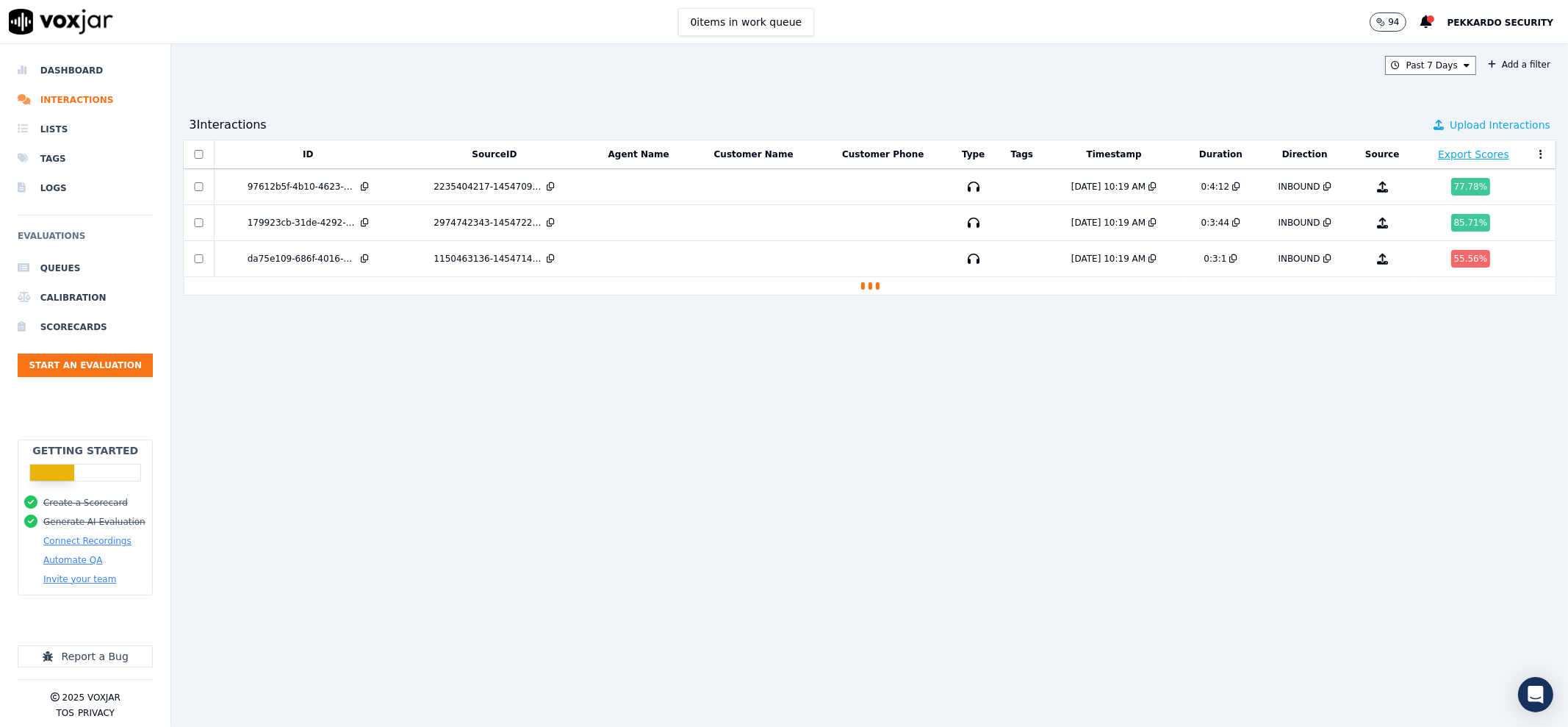
click at [1466, 124] on span "Upload Interactions" at bounding box center [1499, 125] width 101 height 15
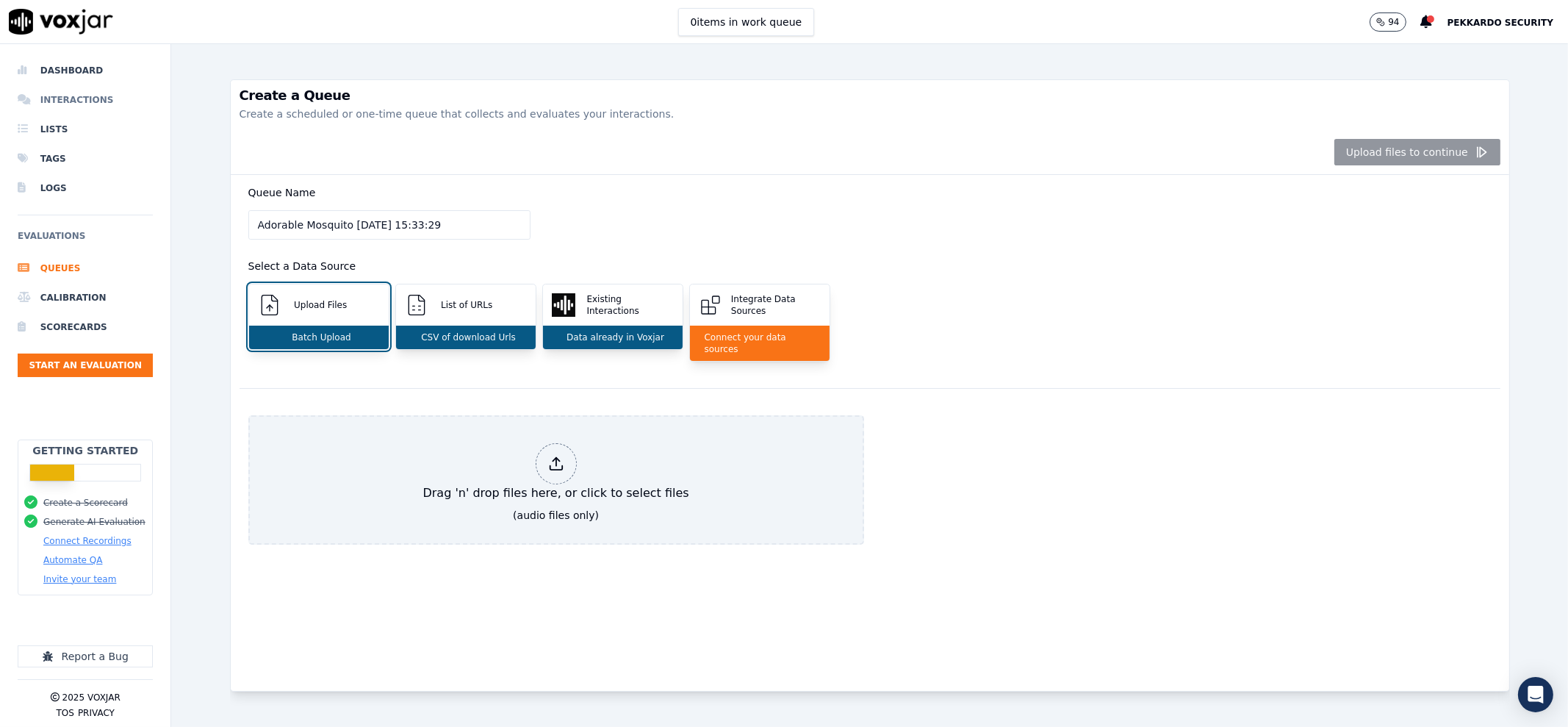
click at [78, 102] on li "Interactions" at bounding box center [85, 99] width 135 height 29
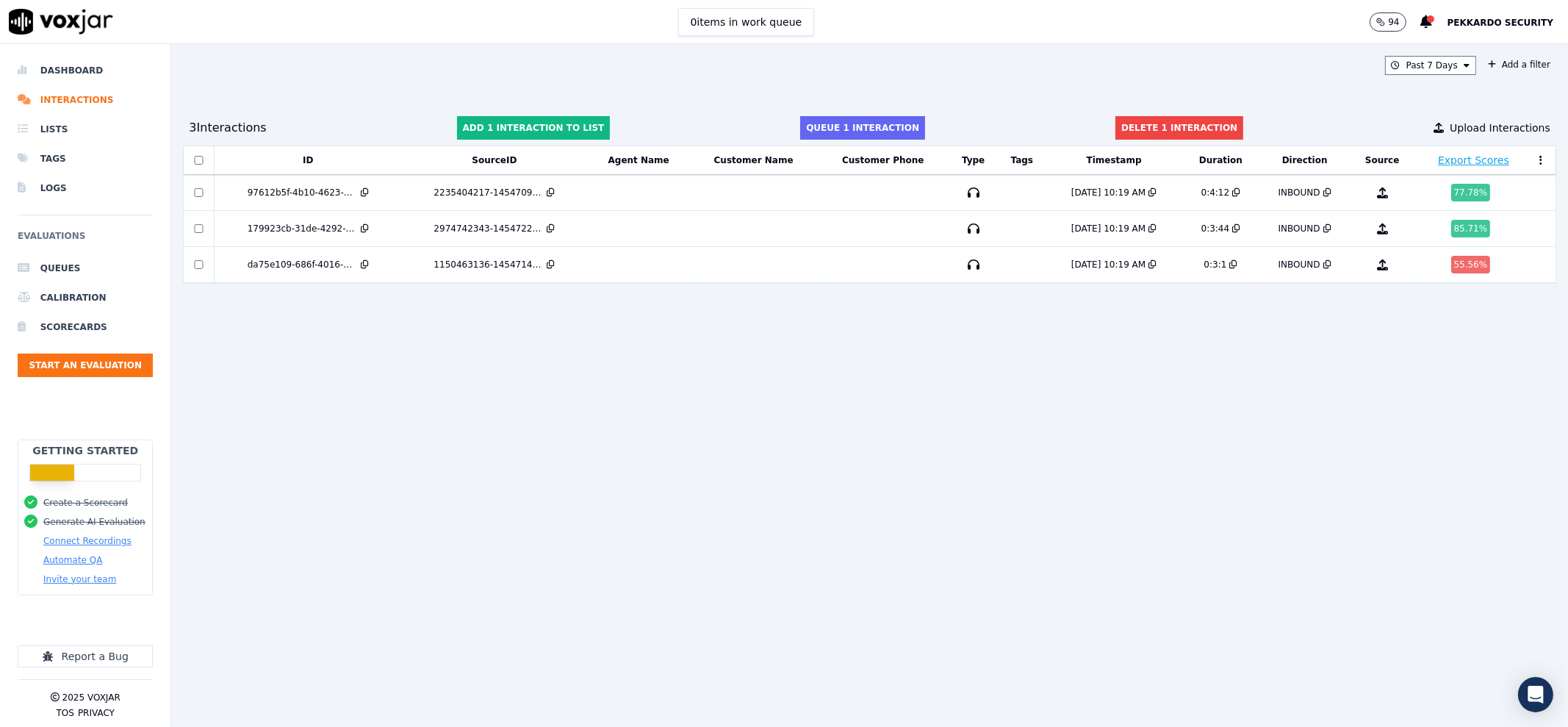
click at [1534, 159] on button at bounding box center [1541, 161] width 15 height 22
click at [1239, 412] on div "ID SourceID Agent Name Customer Name Customer Phone Type Tags Timestamp Duratio…" at bounding box center [870, 430] width 1373 height 569
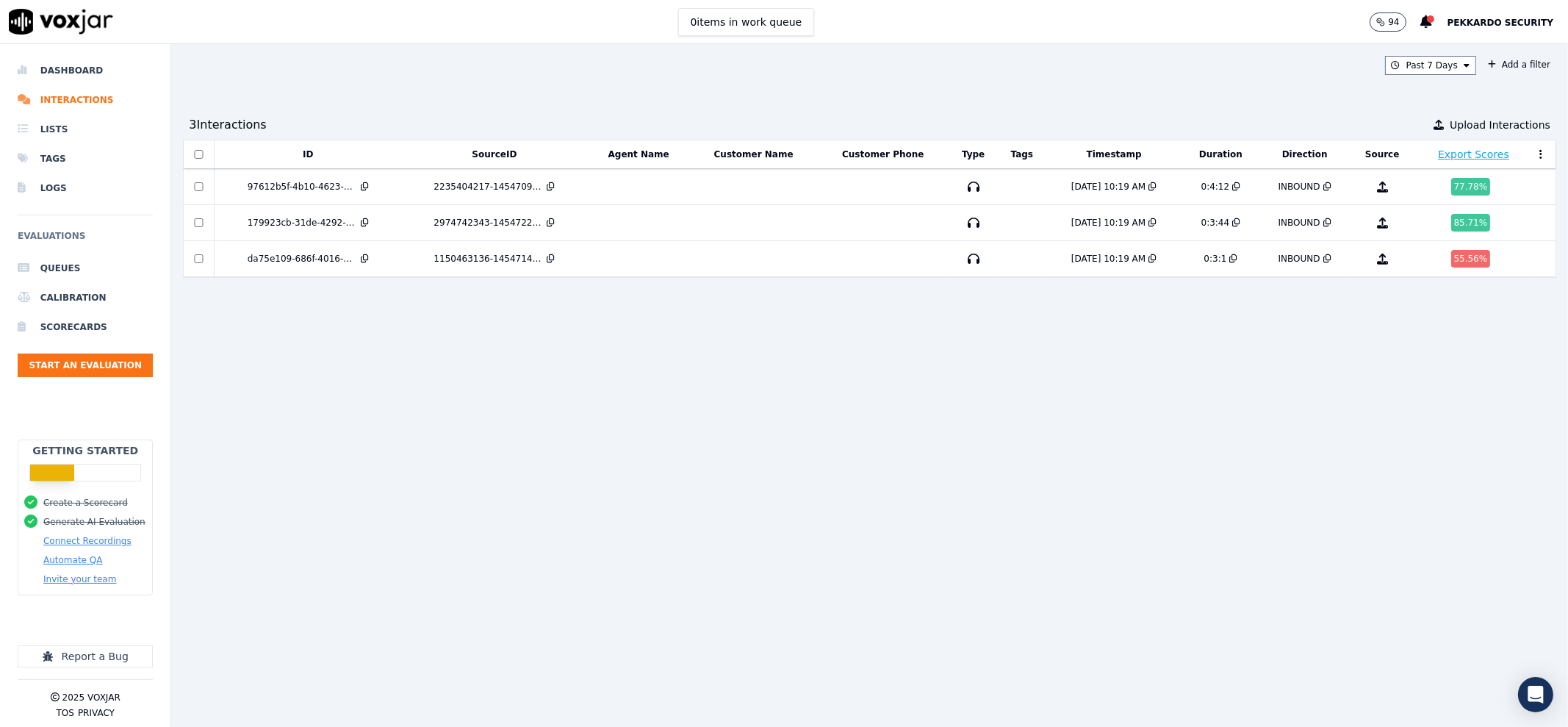
click at [1533, 157] on th at bounding box center [1544, 155] width 23 height 28
click at [1539, 152] on icon at bounding box center [1540, 155] width 3 height 10
click at [1362, 323] on div "ID SourceID Agent Name Customer Name Customer Phone Type Tags Timestamp Duratio…" at bounding box center [870, 427] width 1373 height 575
click at [1438, 158] on button "Export Scores" at bounding box center [1473, 155] width 71 height 15
